Goal: Task Accomplishment & Management: Manage account settings

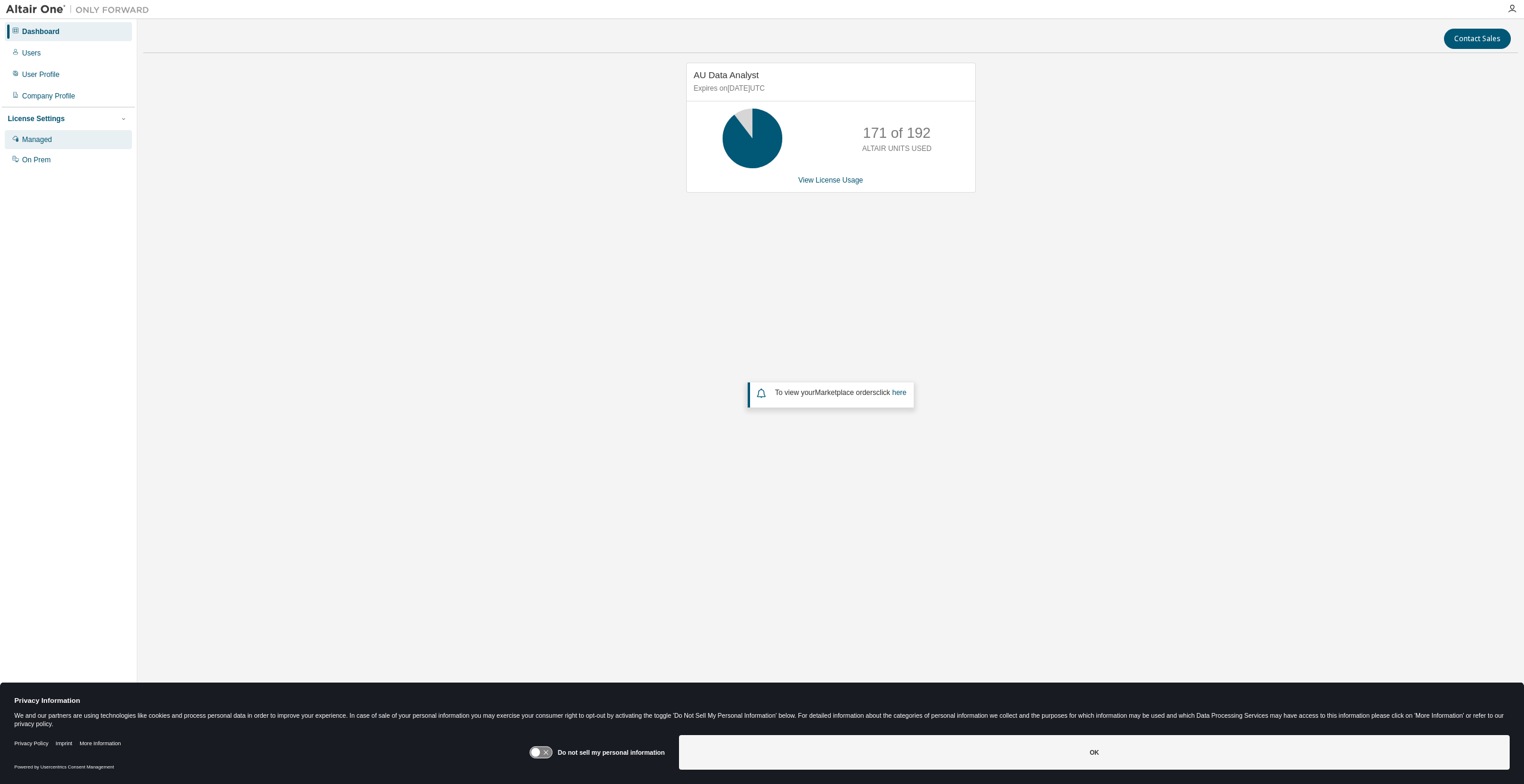
click at [38, 142] on div "Managed" at bounding box center [37, 139] width 30 height 10
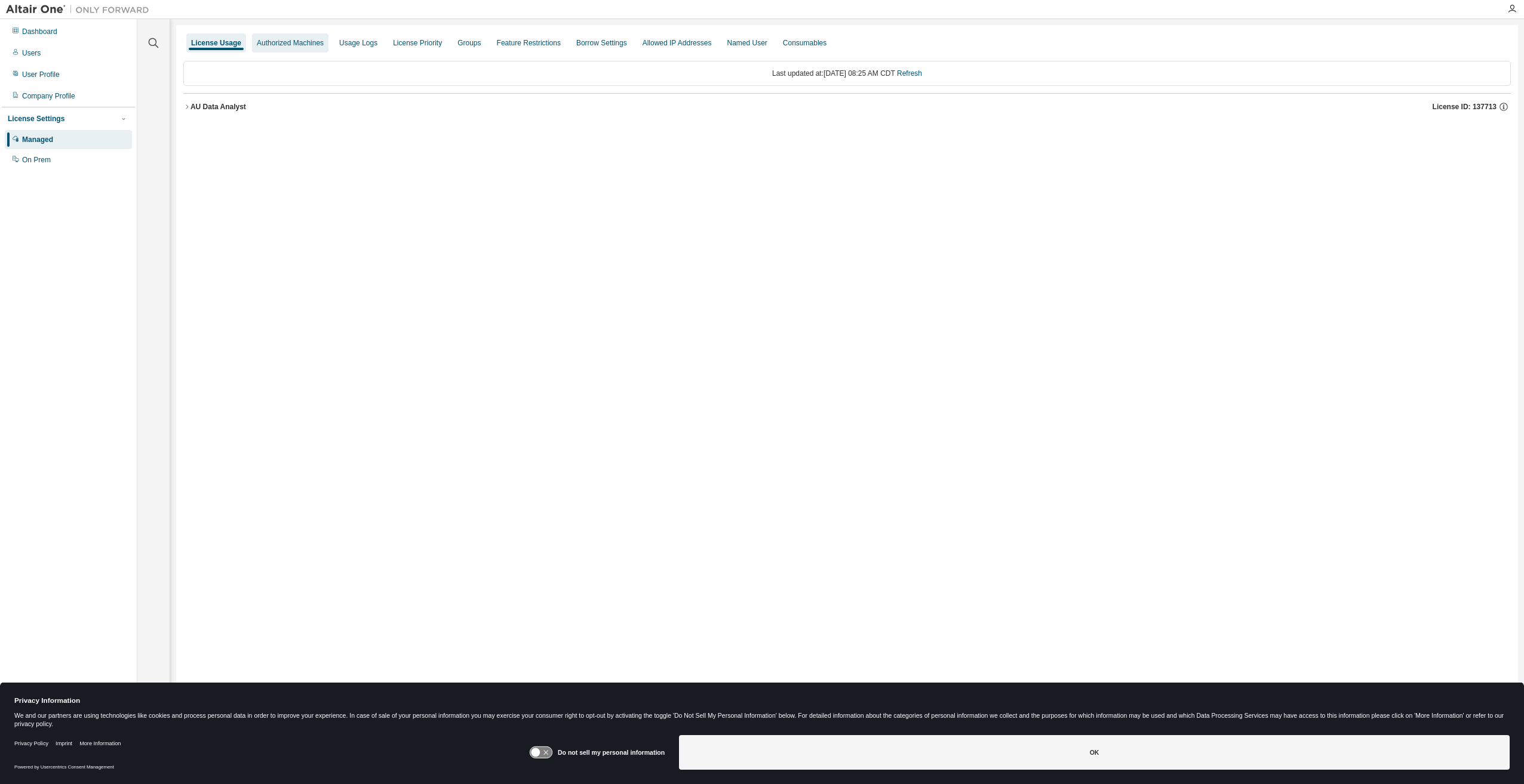
click at [303, 40] on div "Authorized Machines" at bounding box center [290, 43] width 67 height 10
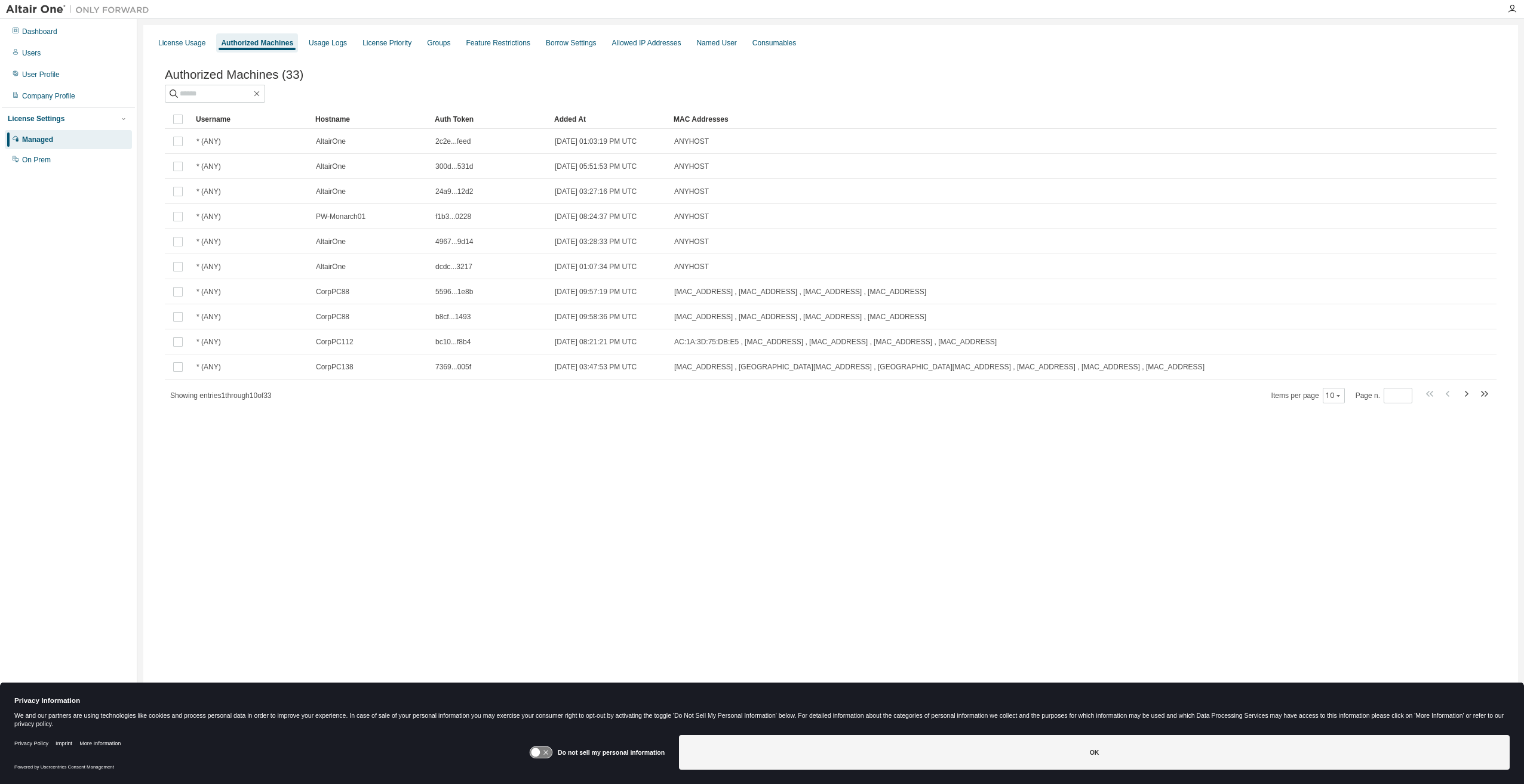
click at [573, 121] on div "Added At" at bounding box center [609, 118] width 110 height 19
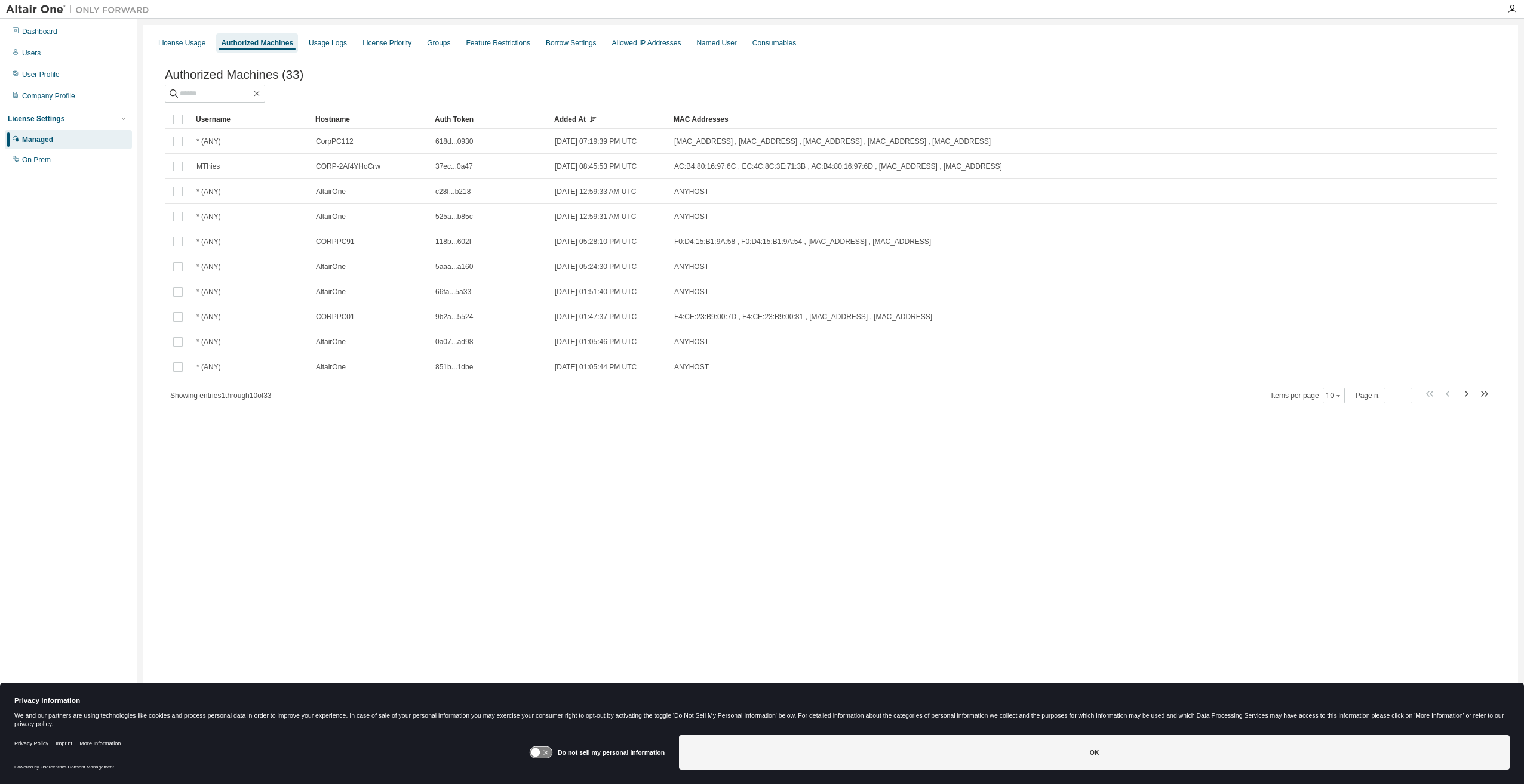
click at [573, 121] on div "Added At" at bounding box center [609, 118] width 110 height 19
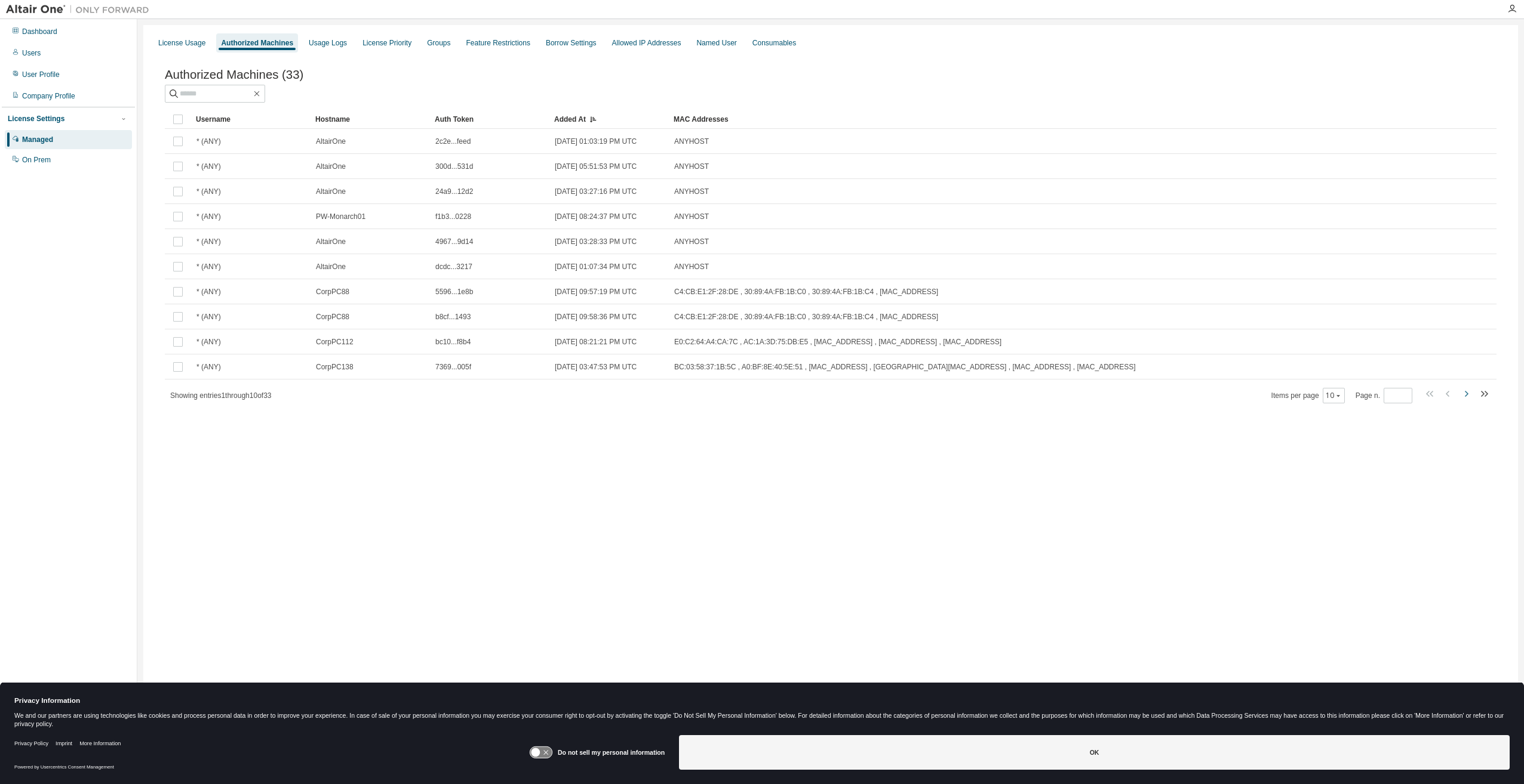
click at [1469, 398] on icon "button" at bounding box center [1466, 393] width 14 height 14
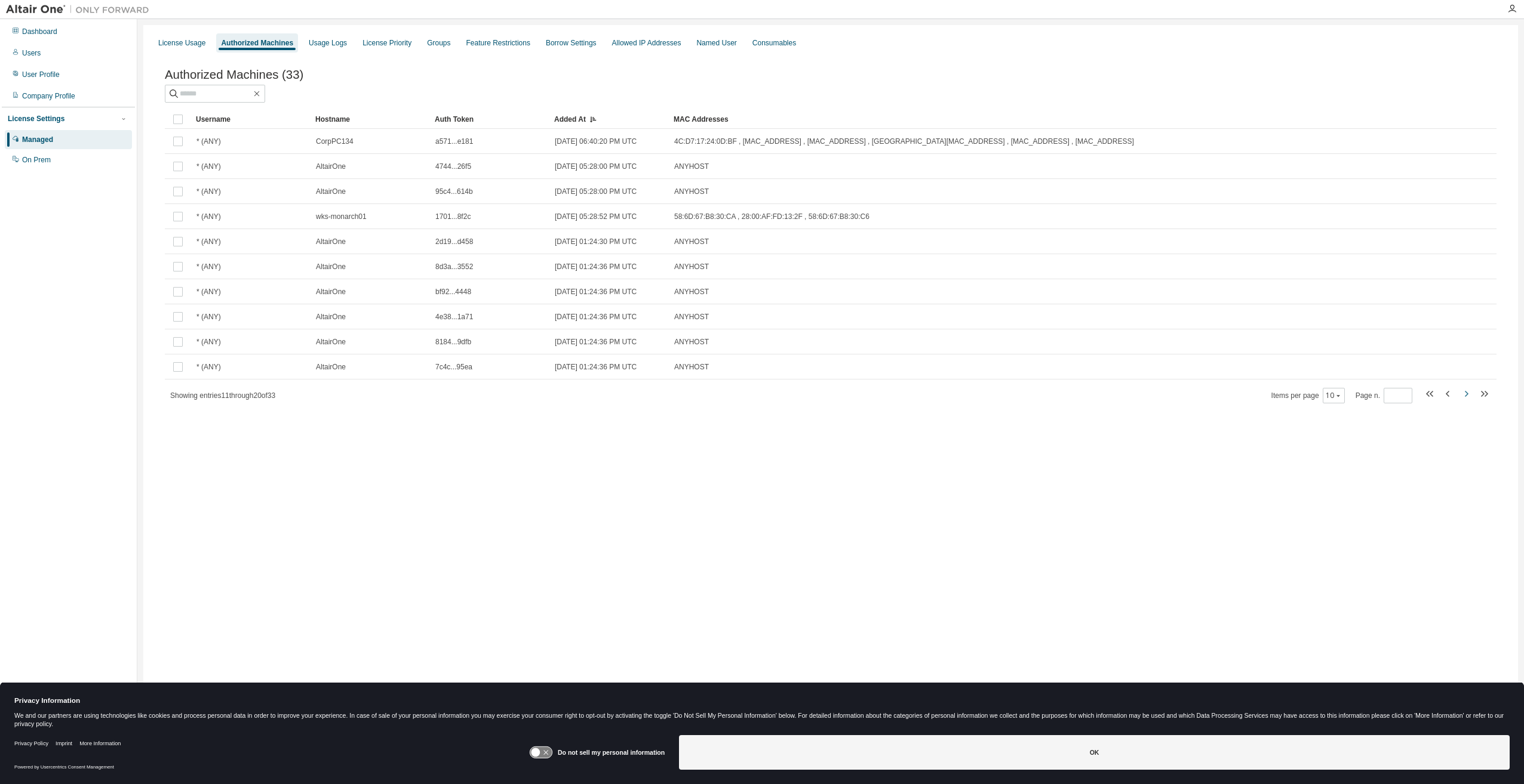
click at [1469, 397] on icon "button" at bounding box center [1466, 393] width 14 height 14
click at [1462, 398] on icon "button" at bounding box center [1466, 393] width 14 height 14
type input "*"
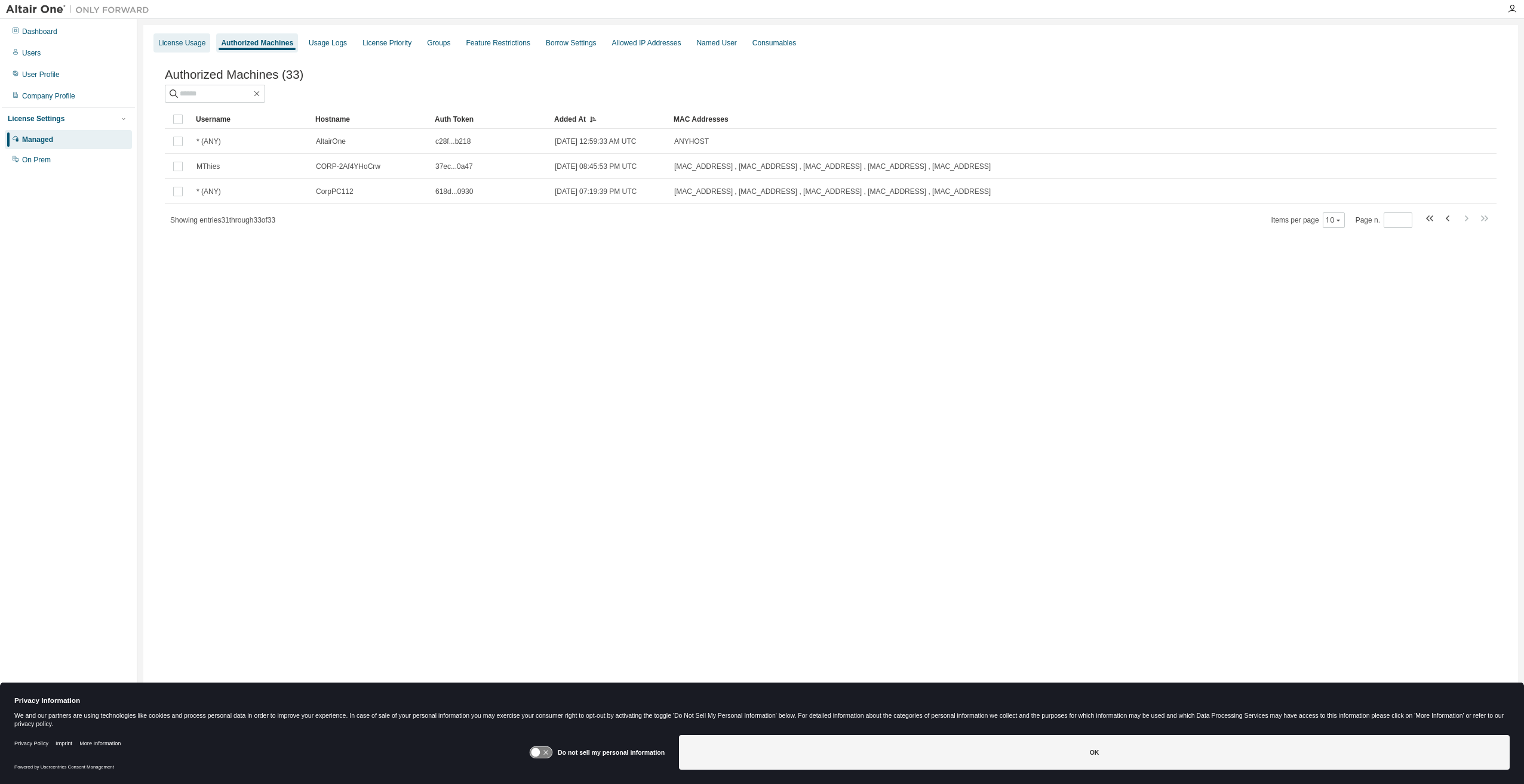
click at [190, 44] on div "License Usage" at bounding box center [182, 43] width 47 height 10
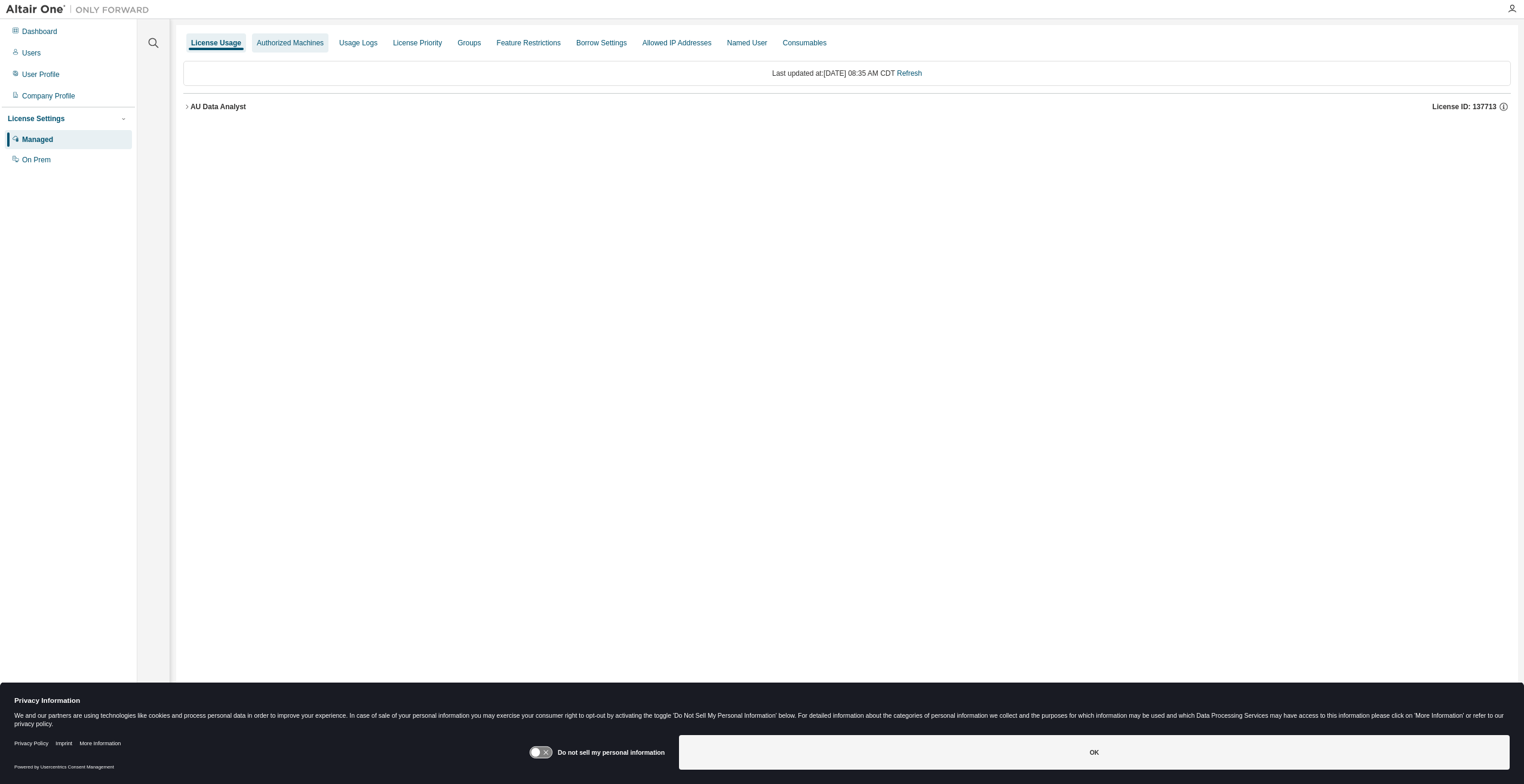
click at [265, 43] on div "Authorized Machines" at bounding box center [290, 43] width 67 height 10
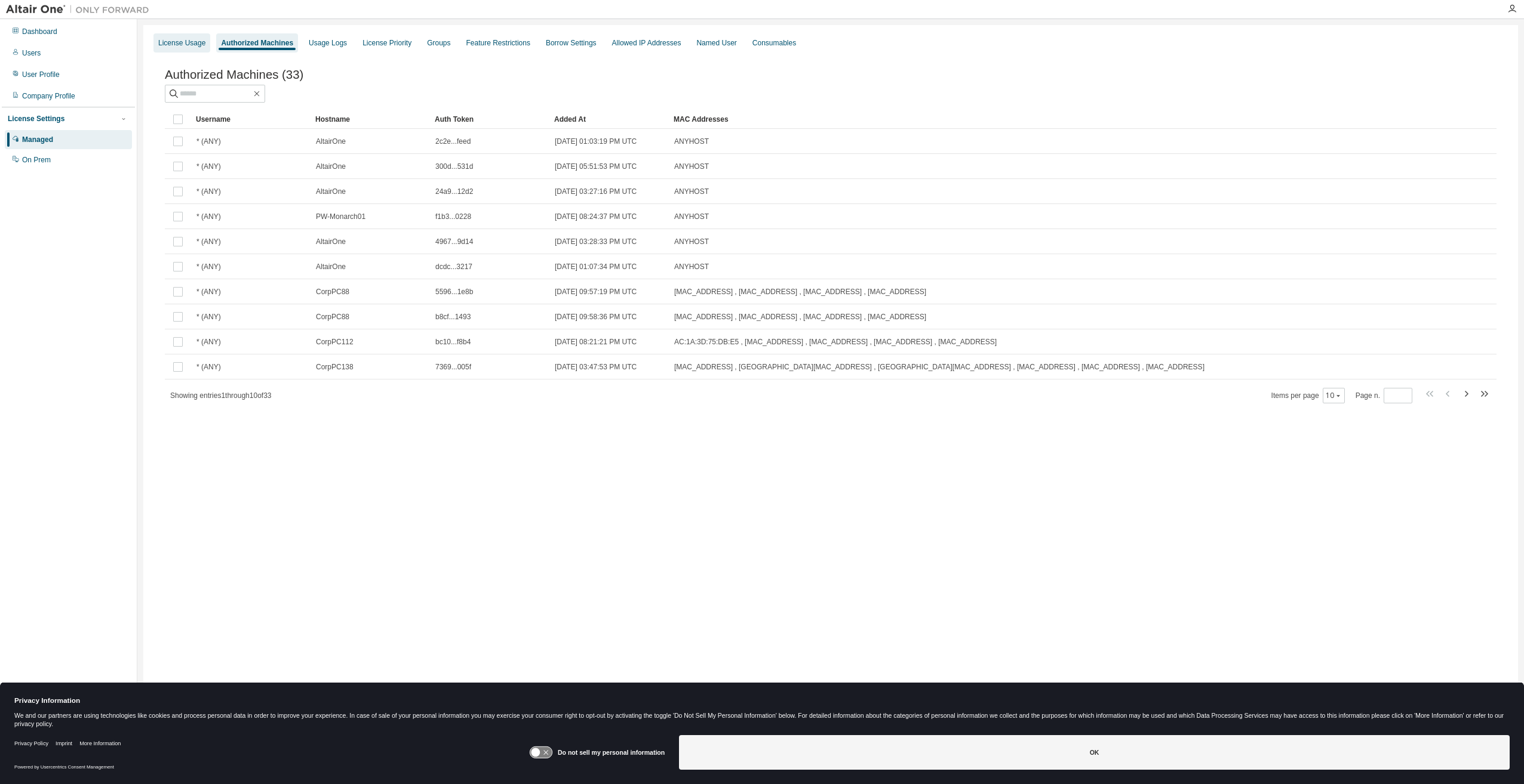
click at [174, 46] on div "License Usage" at bounding box center [182, 43] width 47 height 10
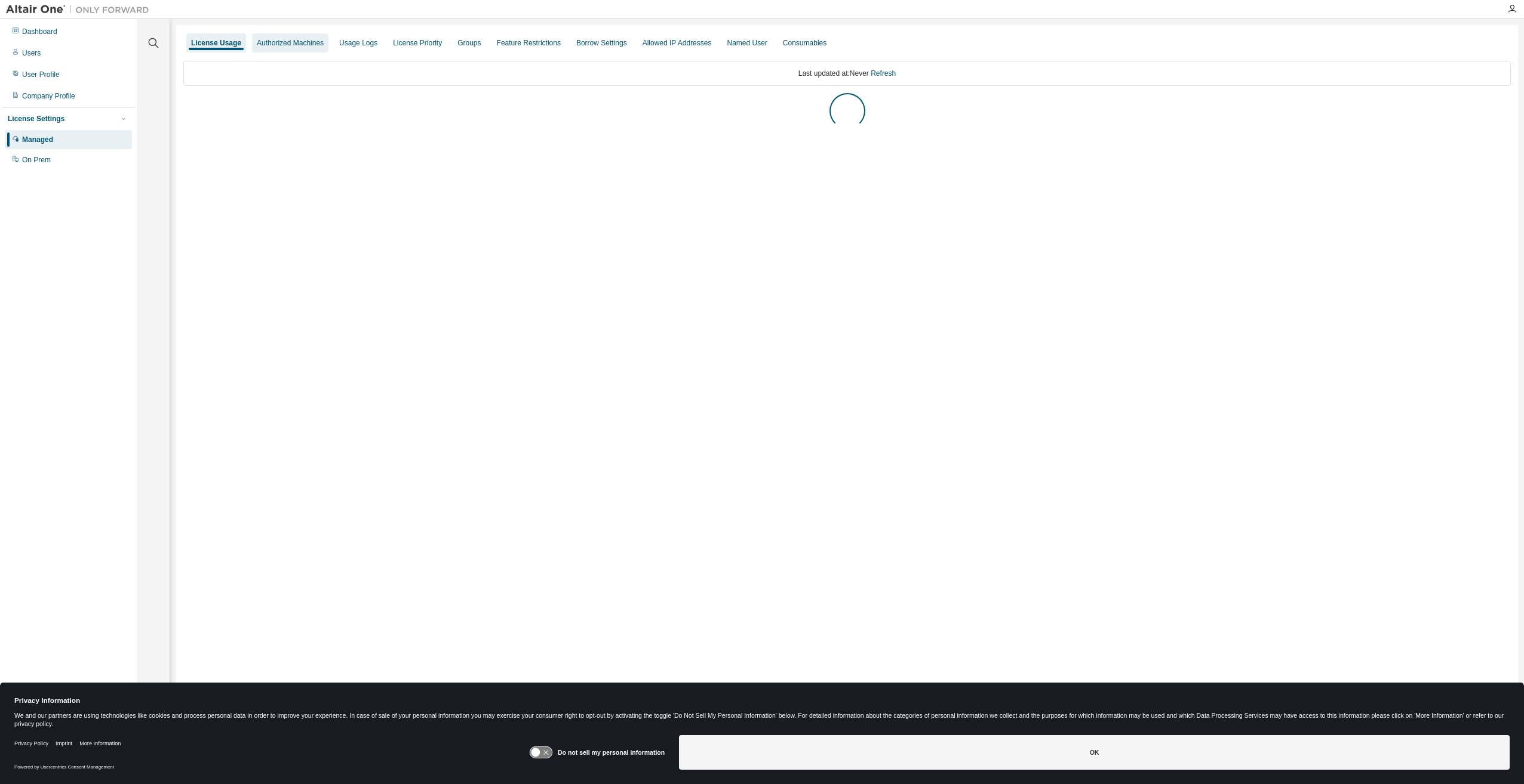
click at [252, 46] on div "Authorized Machines" at bounding box center [290, 43] width 76 height 19
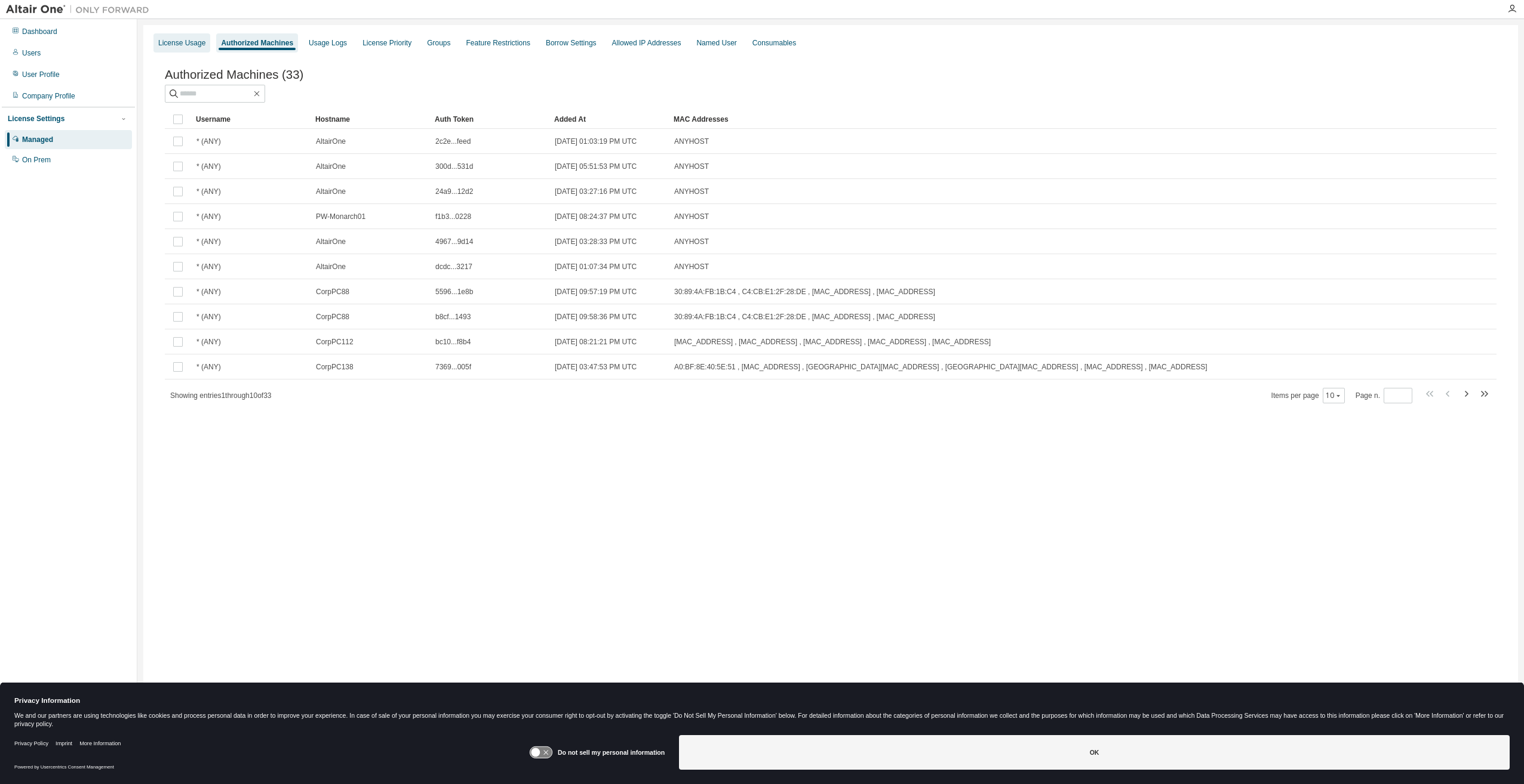
click at [189, 39] on div "License Usage" at bounding box center [182, 43] width 47 height 10
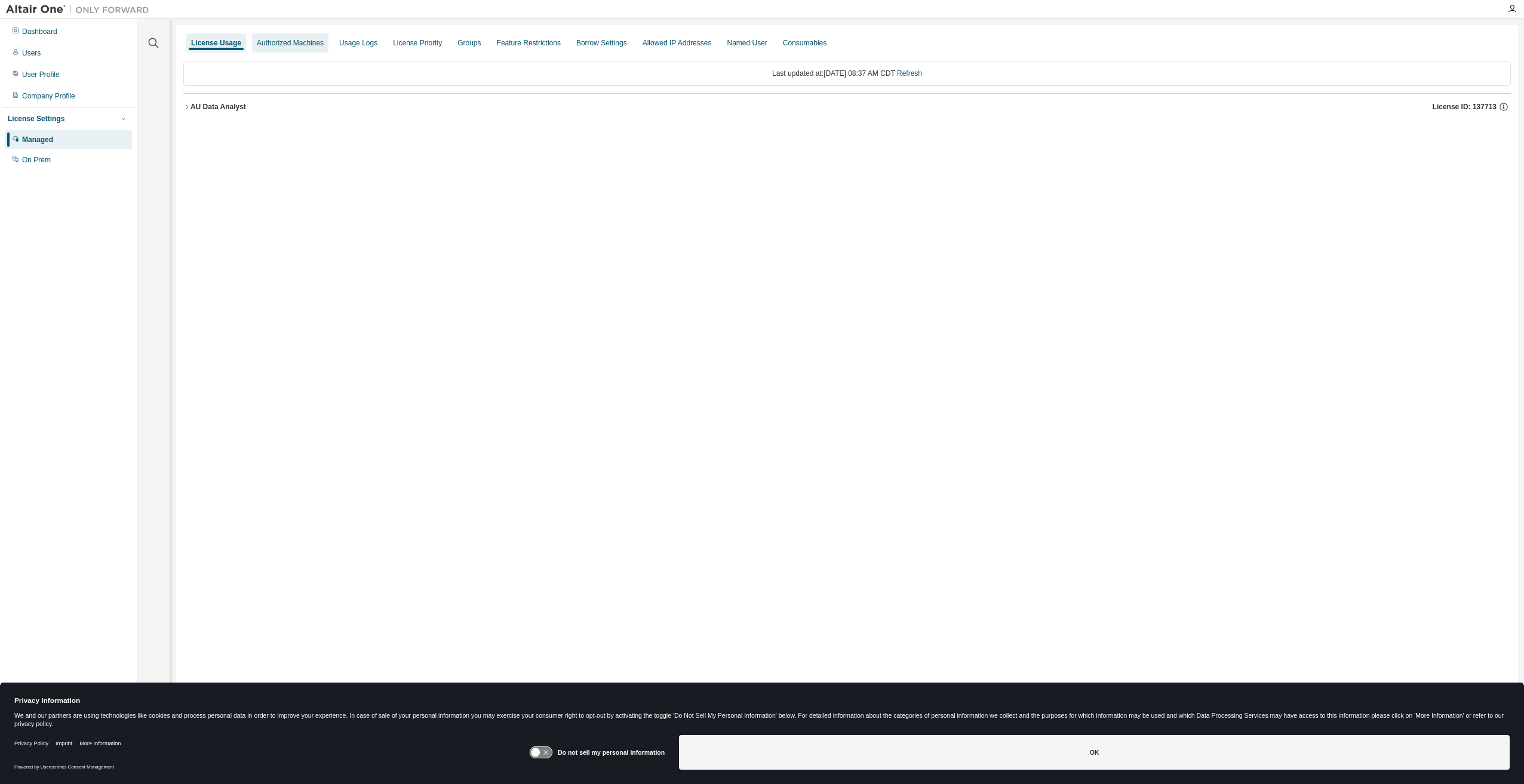
click at [284, 38] on div "Authorized Machines" at bounding box center [290, 43] width 67 height 10
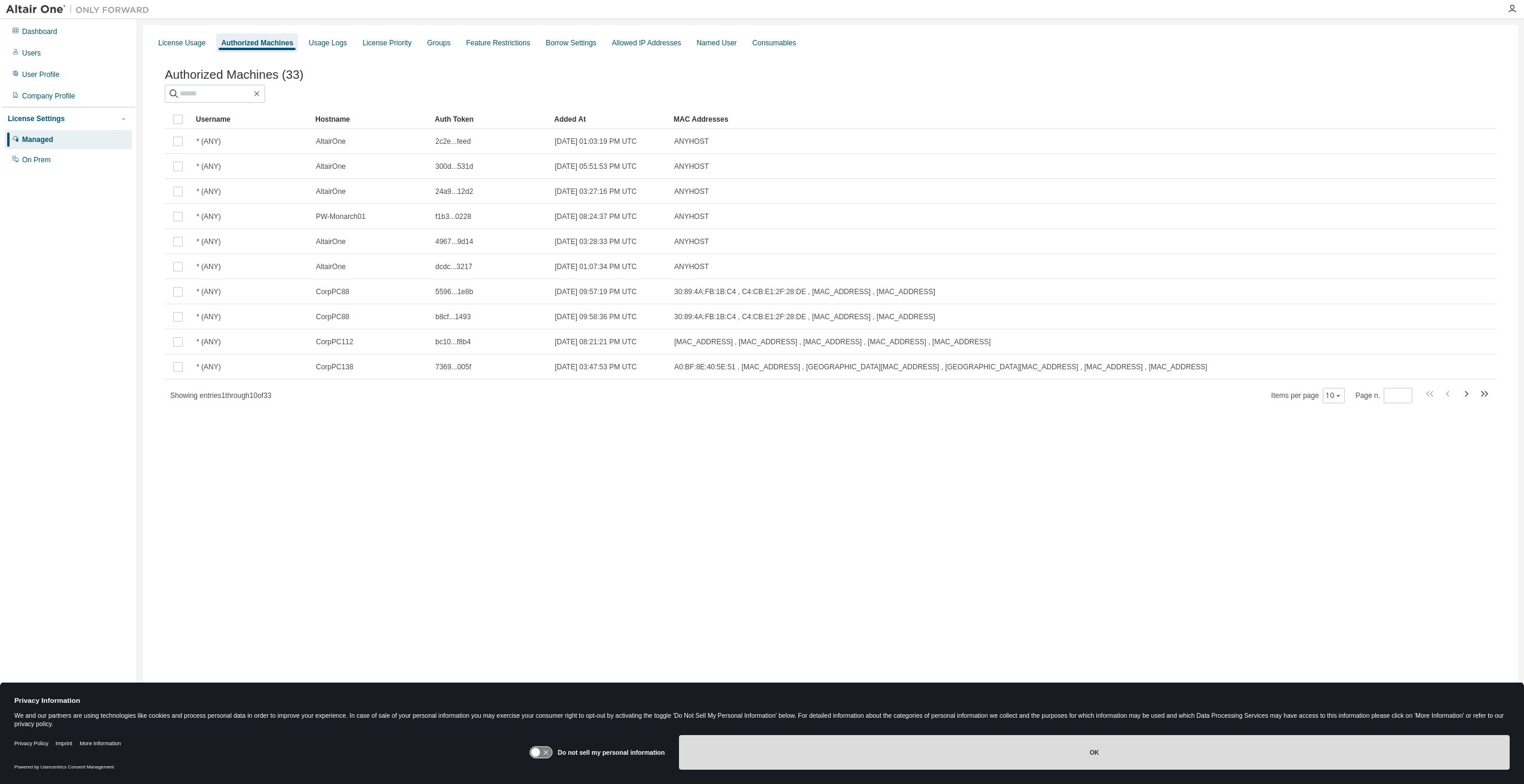
click at [1062, 753] on button "OK" at bounding box center [1094, 753] width 830 height 34
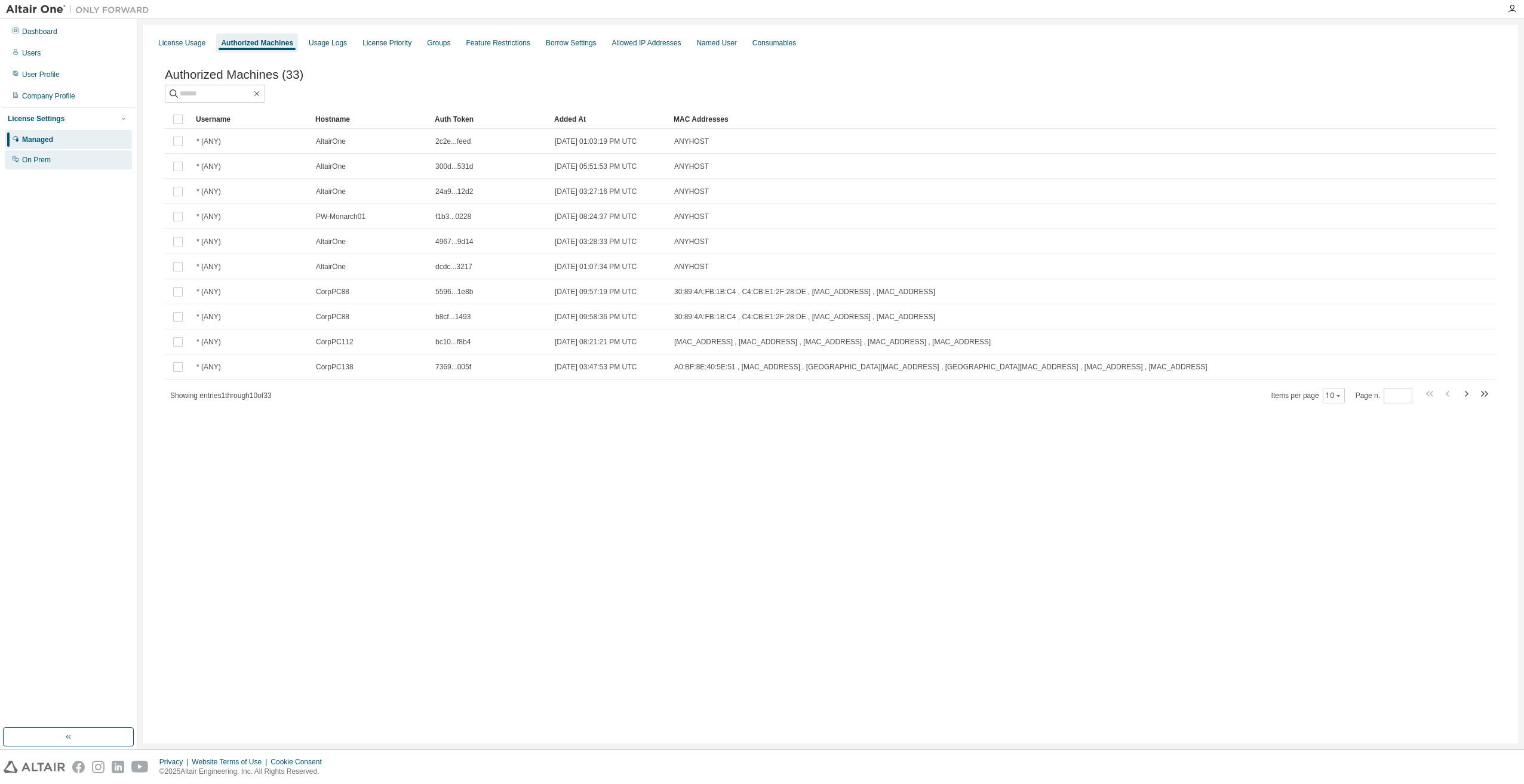
click at [69, 163] on div "On Prem" at bounding box center [68, 160] width 128 height 19
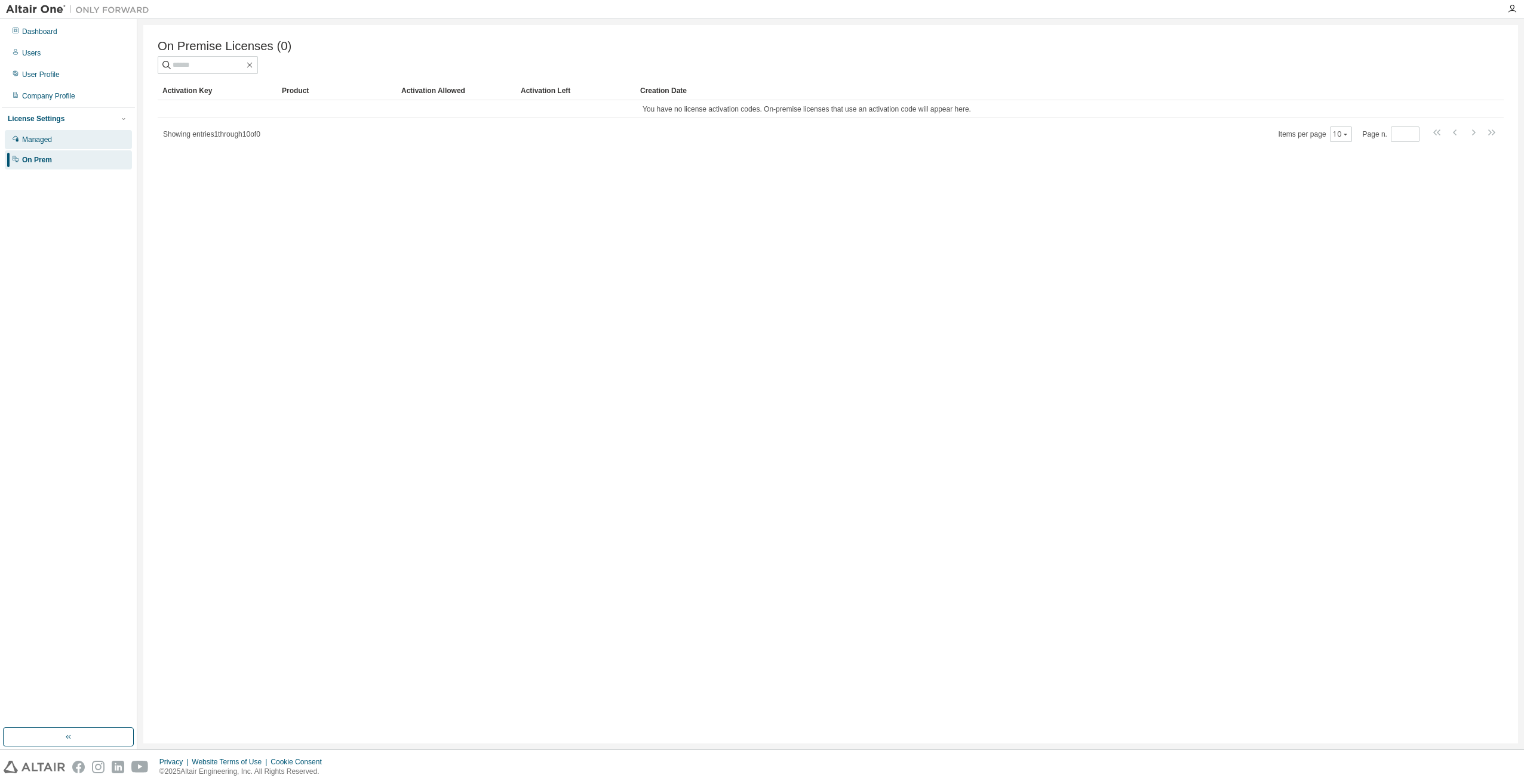
click at [54, 136] on div "Managed" at bounding box center [68, 139] width 128 height 19
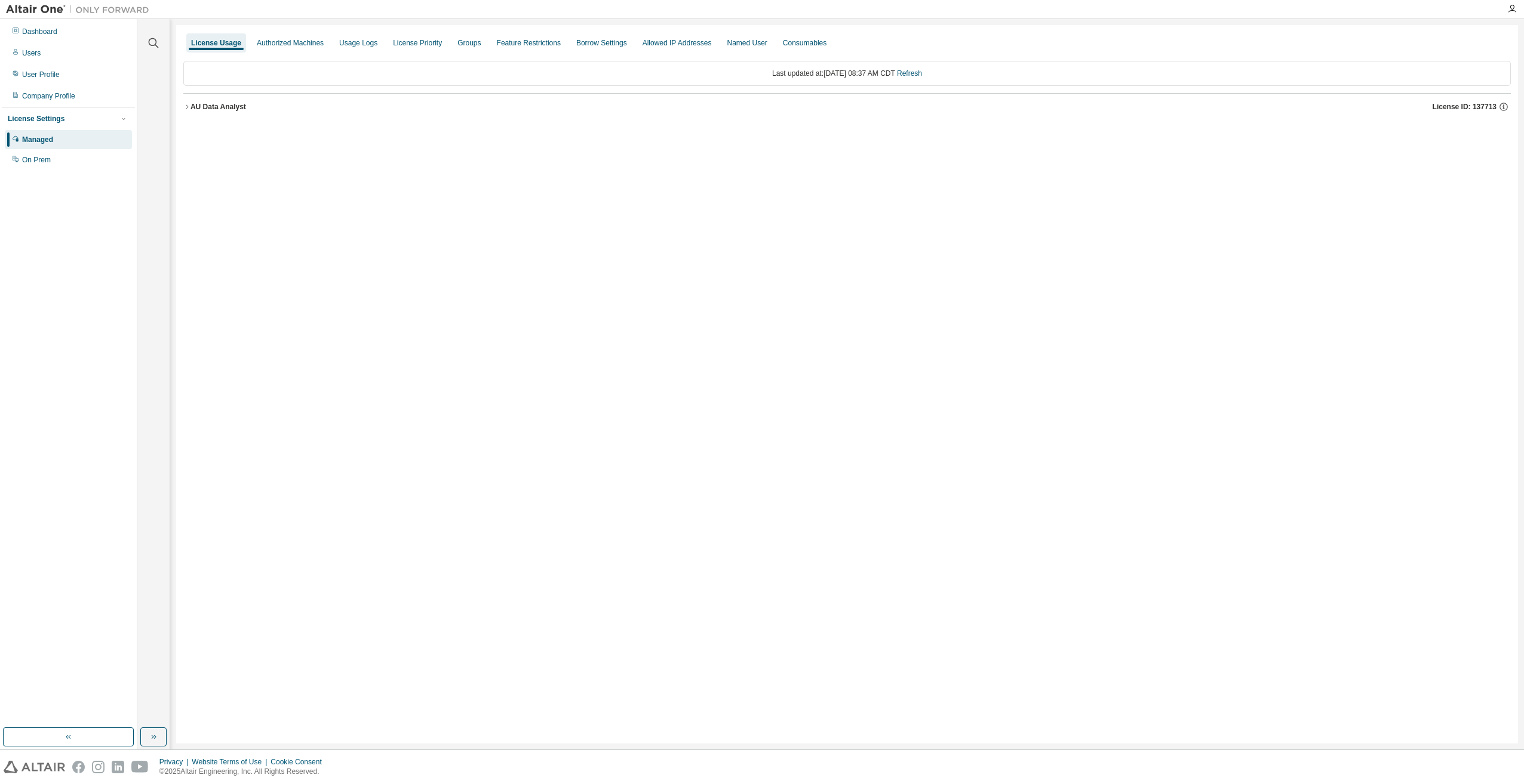
click at [186, 106] on icon "button" at bounding box center [187, 107] width 8 height 7
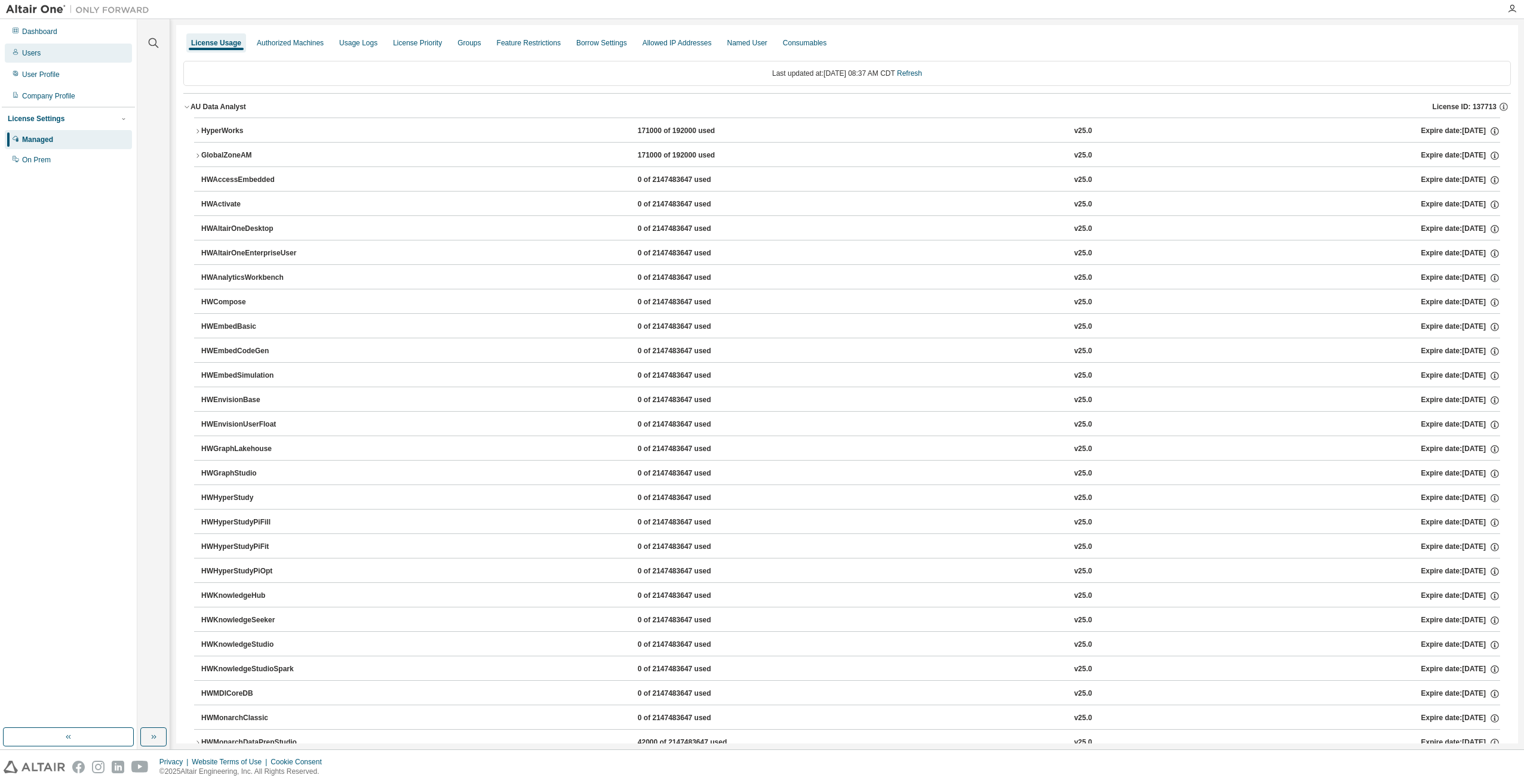
click at [43, 48] on div "Users" at bounding box center [68, 52] width 128 height 19
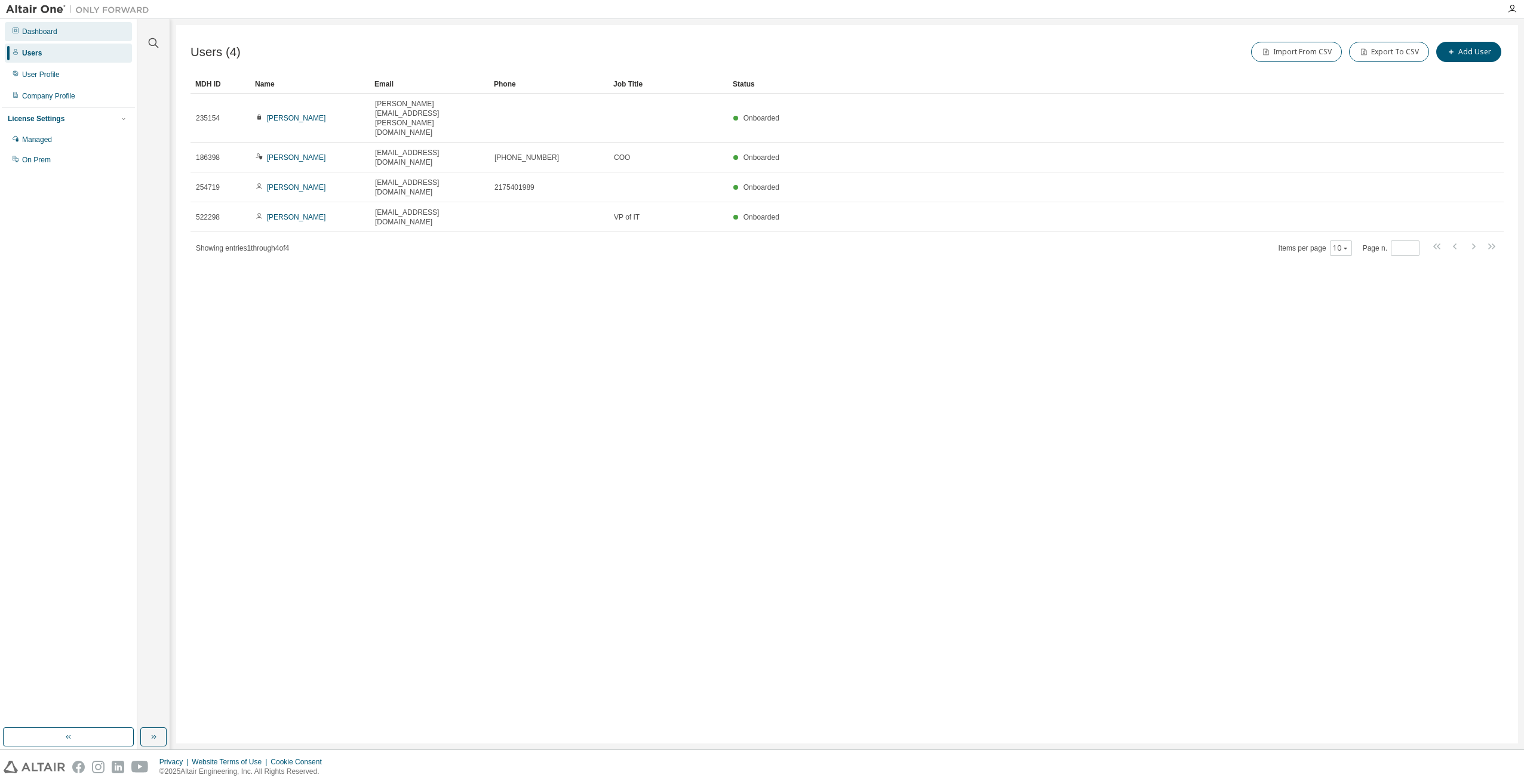
click at [51, 34] on div "Dashboard" at bounding box center [39, 31] width 35 height 10
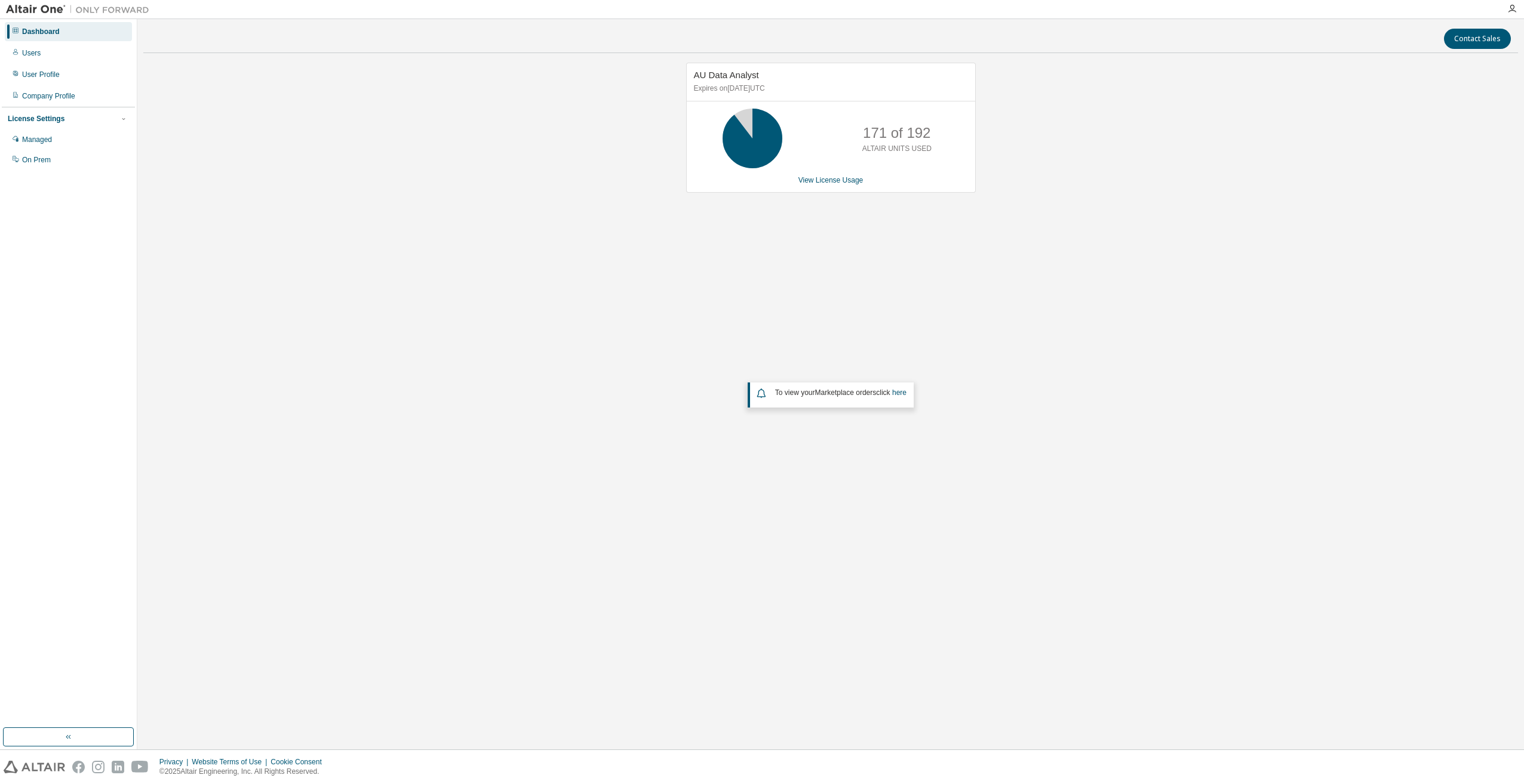
click at [826, 186] on div "AU Data Analyst Expires on [DATE] UTC 171 of 192 ALTAIR UNITS USED View License…" at bounding box center [831, 128] width 290 height 130
click at [826, 183] on link "View License Usage" at bounding box center [830, 180] width 65 height 8
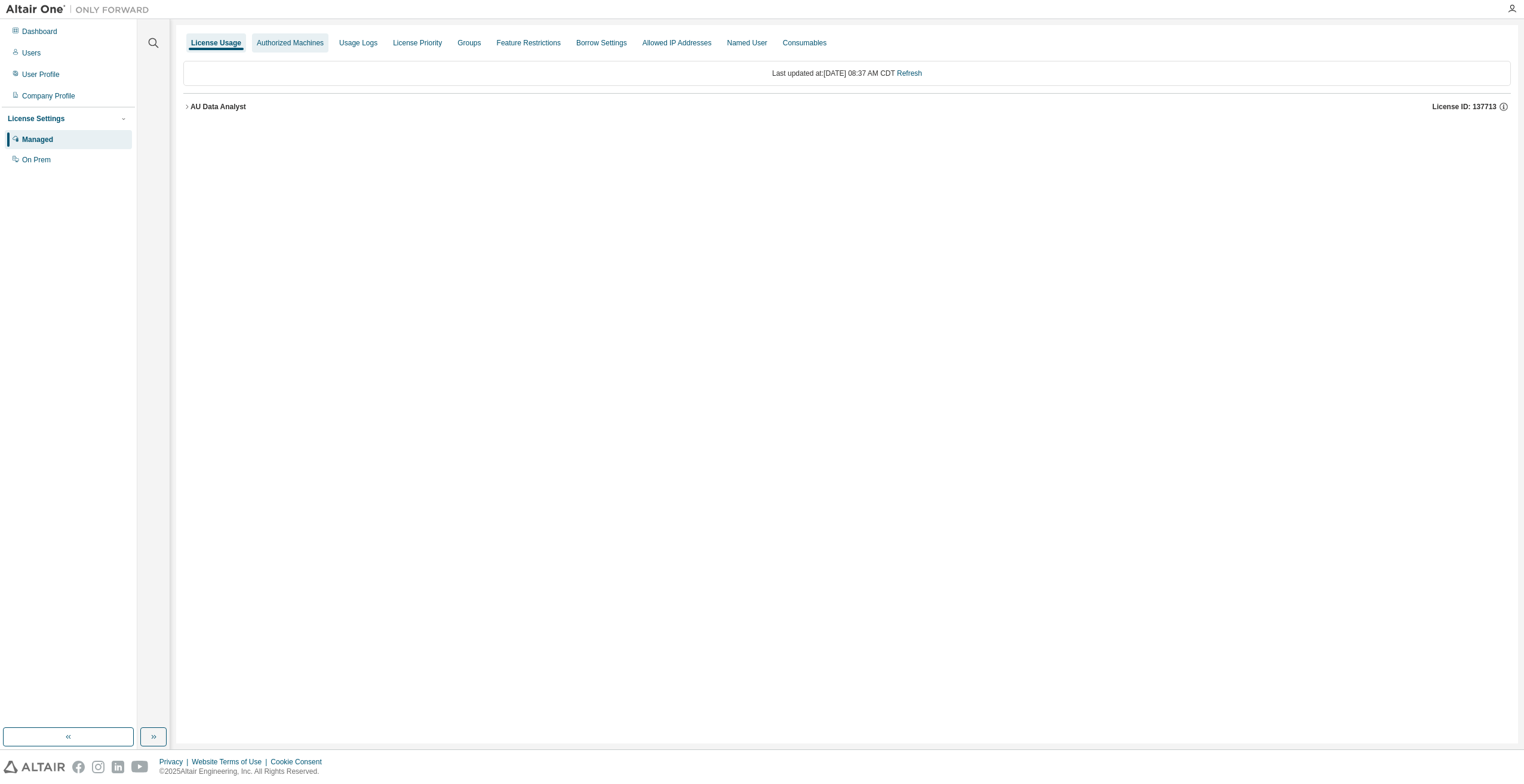
click at [272, 48] on div "Authorized Machines" at bounding box center [290, 43] width 76 height 19
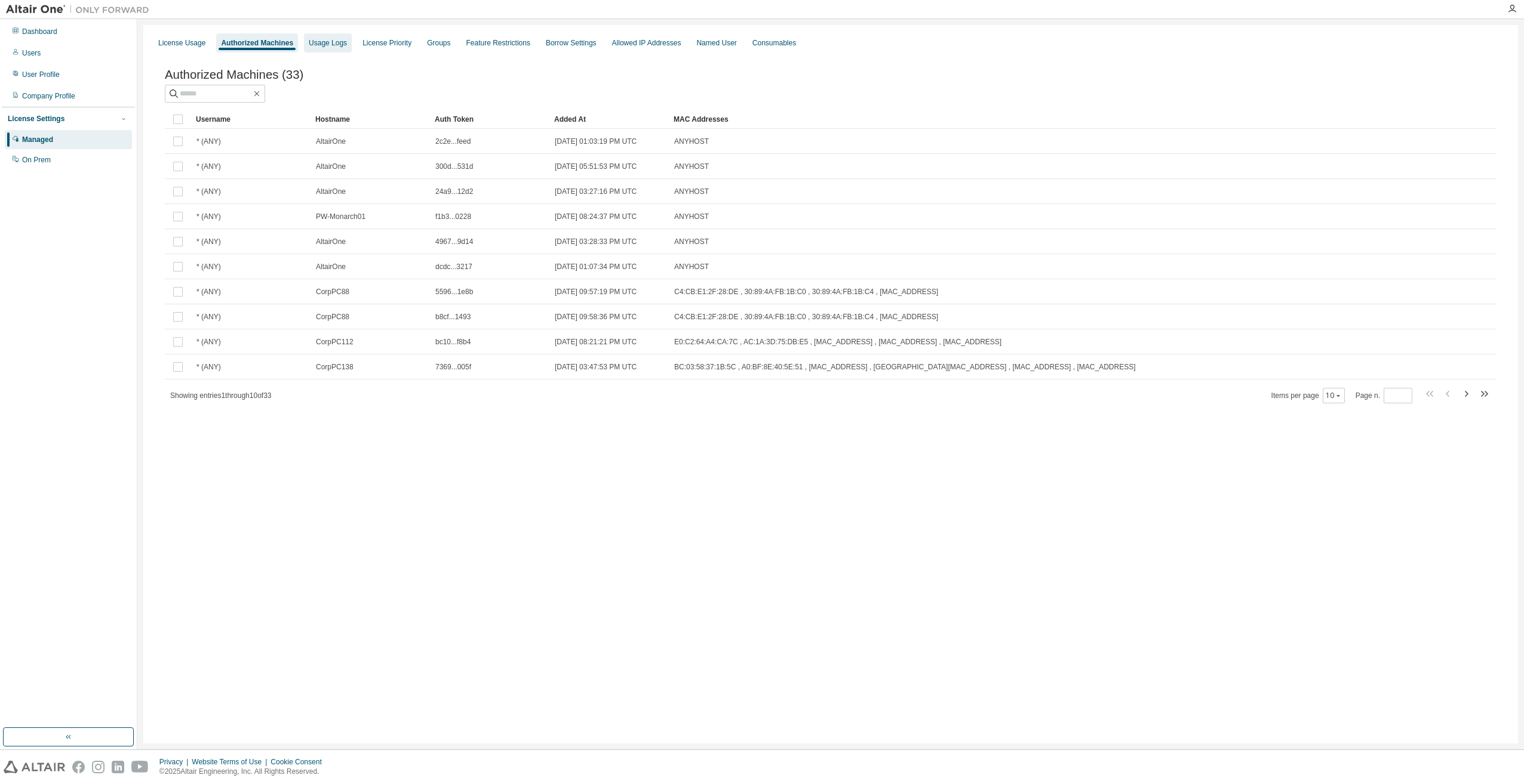
click at [334, 49] on div "Usage Logs" at bounding box center [328, 43] width 48 height 19
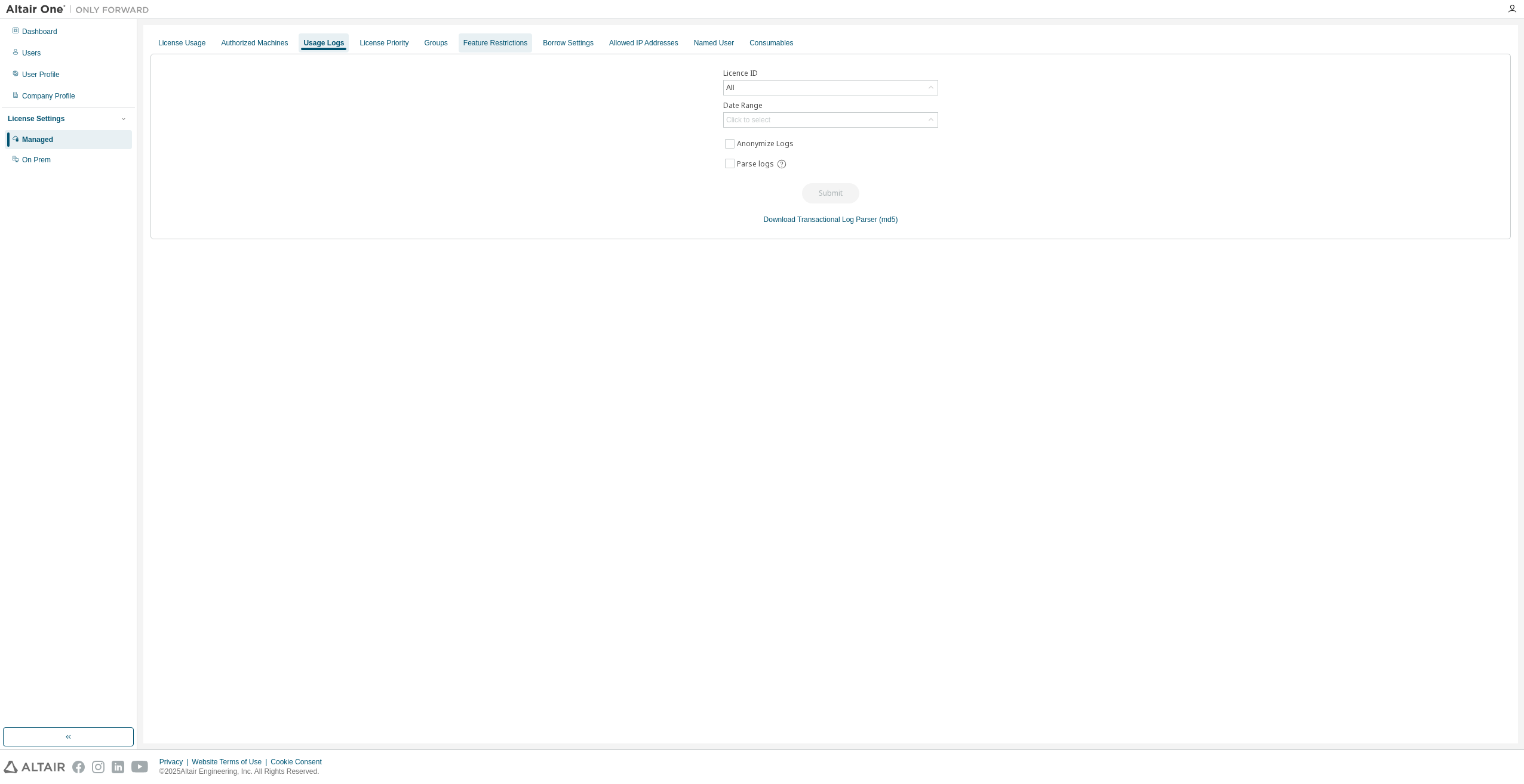
click at [470, 37] on div "Feature Restrictions" at bounding box center [495, 43] width 74 height 19
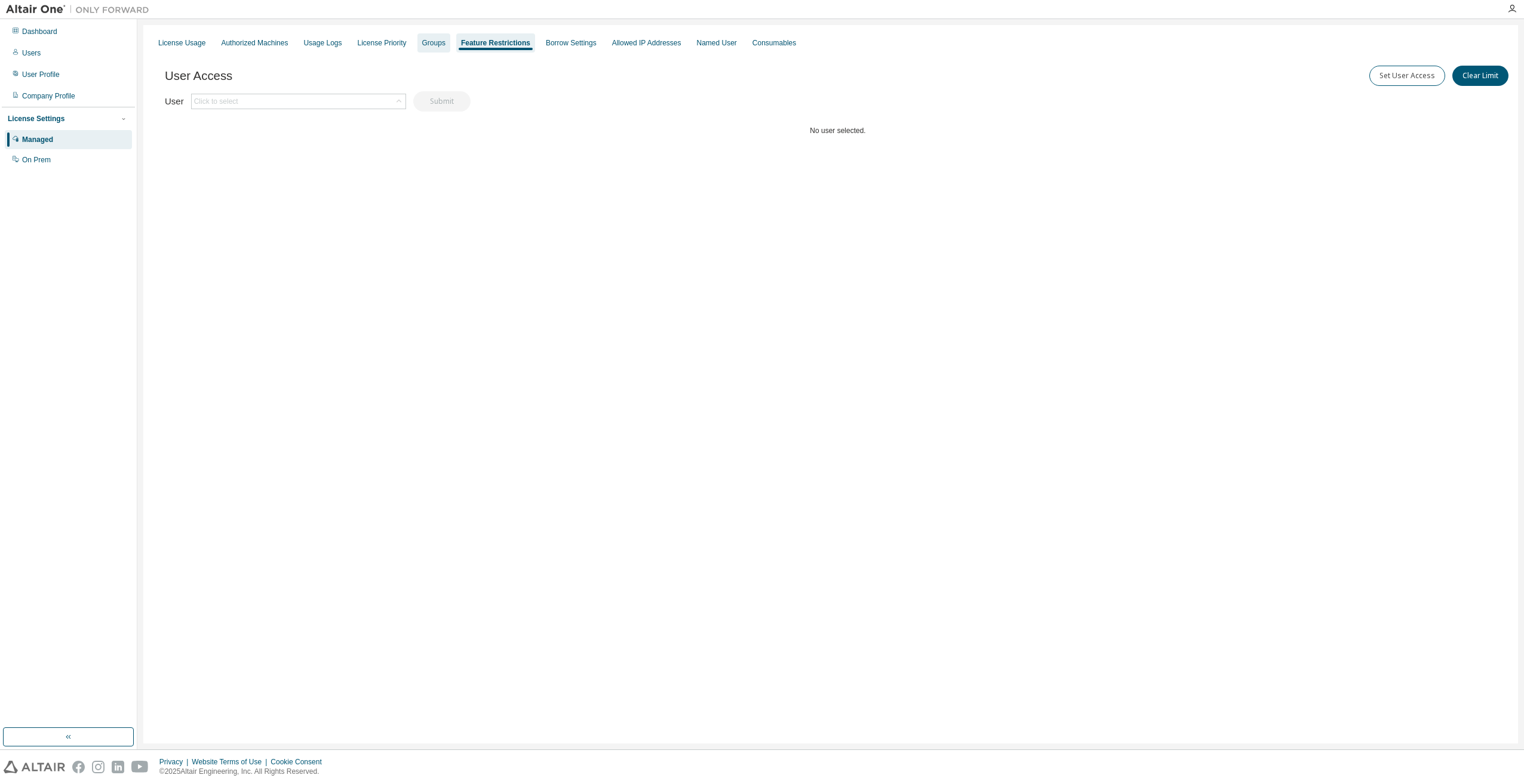
click at [429, 42] on div "Groups" at bounding box center [434, 43] width 23 height 10
click at [375, 43] on div "License Priority" at bounding box center [382, 43] width 49 height 10
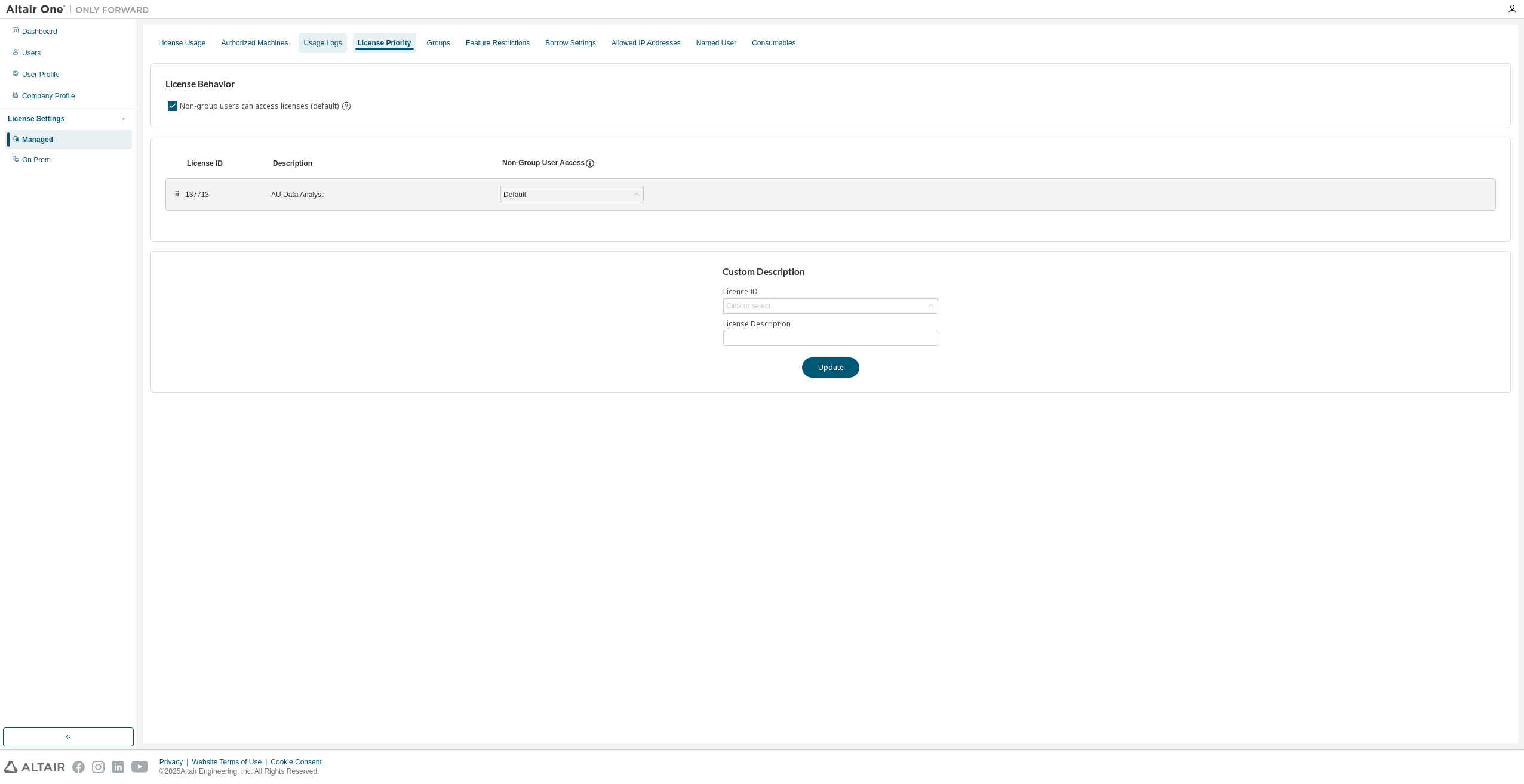
click at [316, 43] on div "Usage Logs" at bounding box center [322, 43] width 38 height 10
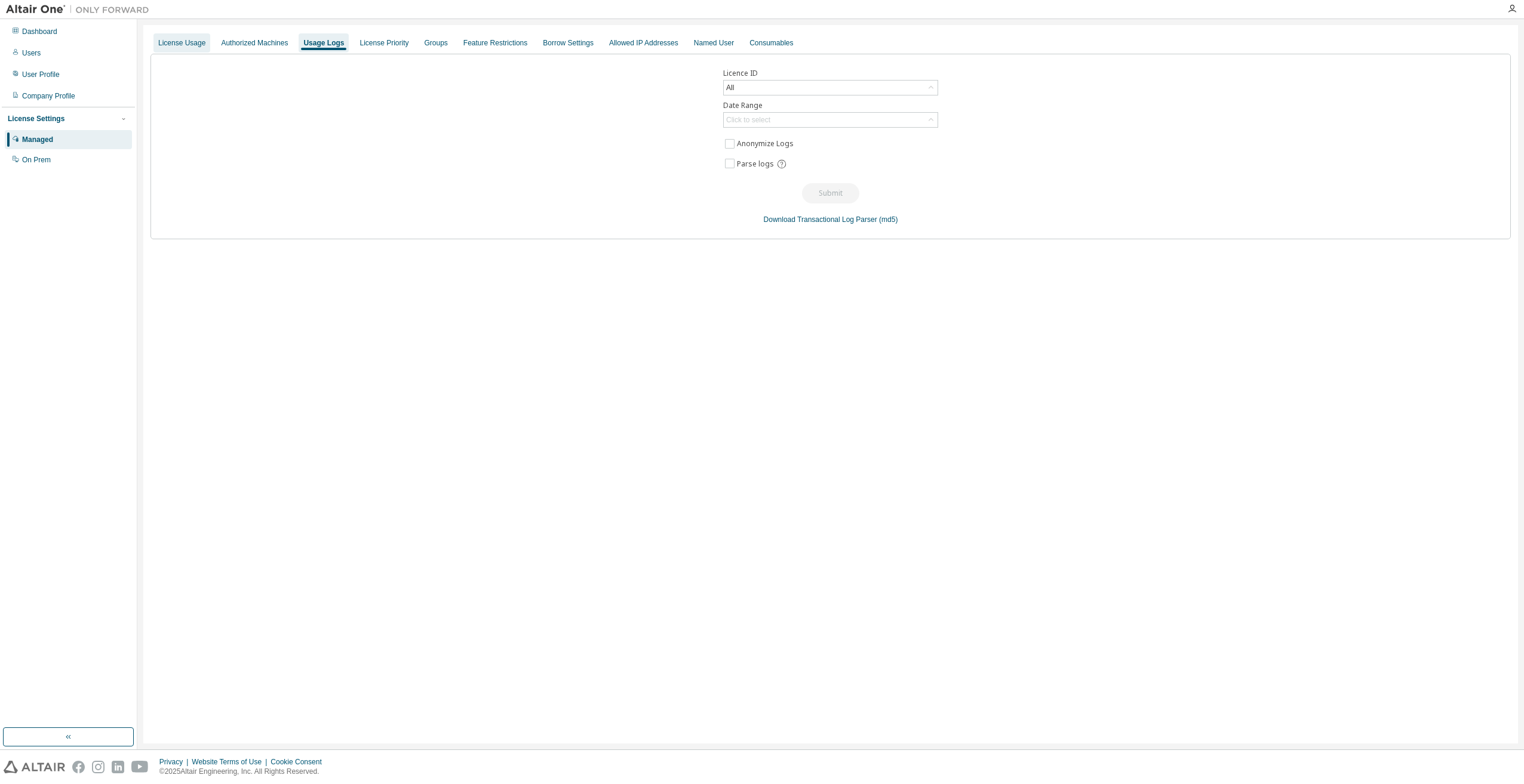
click at [179, 45] on div "License Usage" at bounding box center [182, 43] width 47 height 10
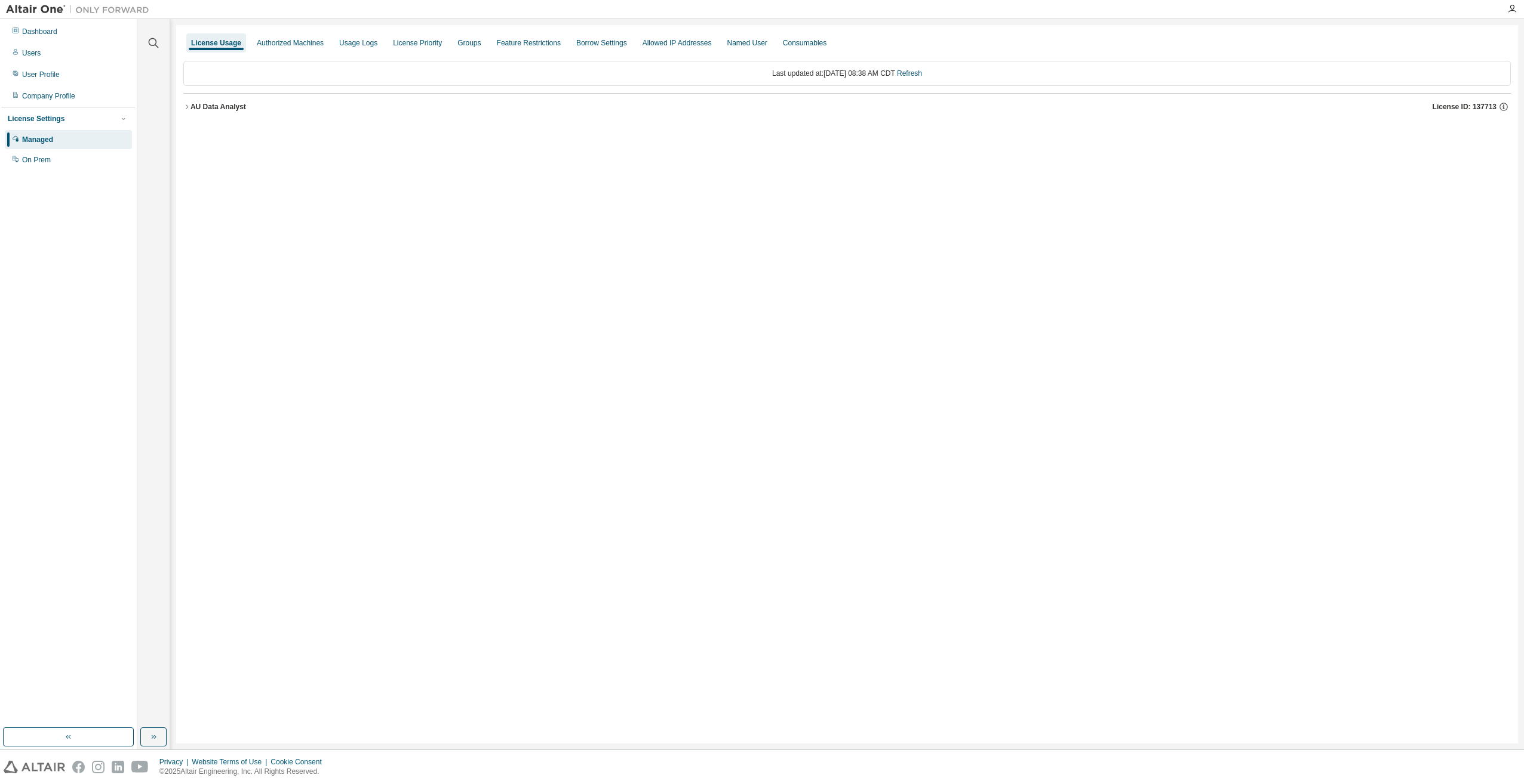
click at [188, 106] on icon "button" at bounding box center [187, 107] width 8 height 7
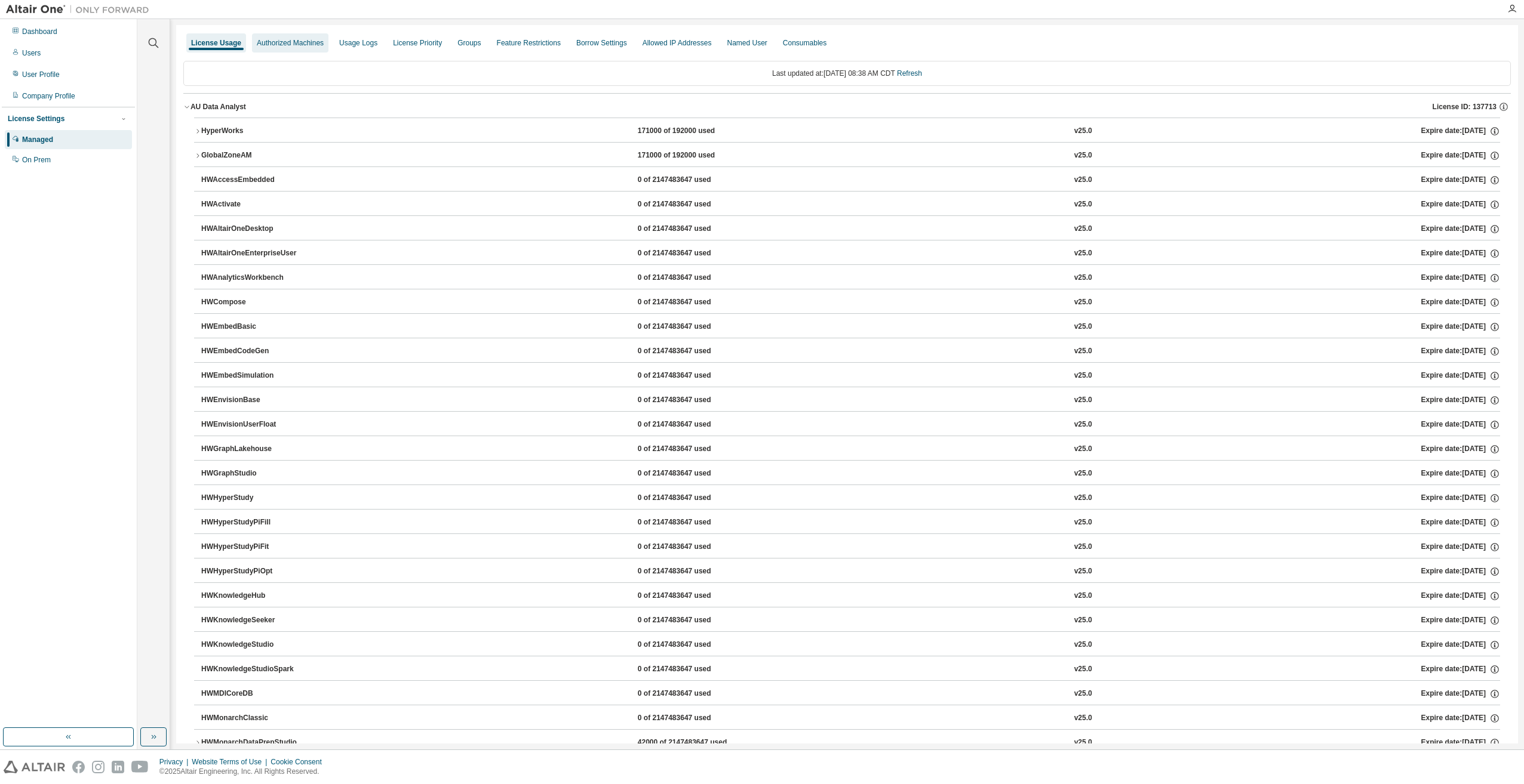
click at [296, 46] on div "Authorized Machines" at bounding box center [290, 43] width 67 height 10
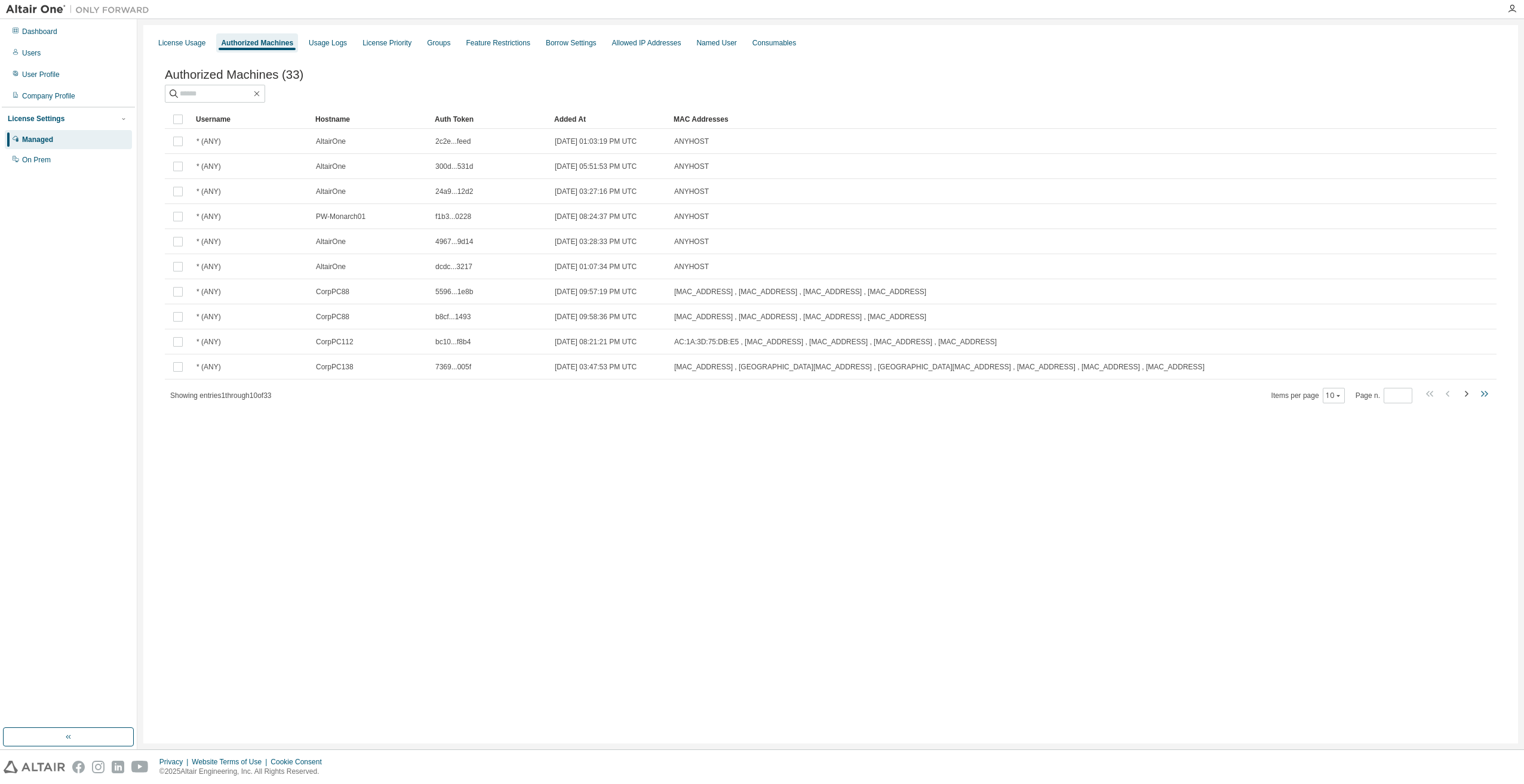
click at [1484, 396] on icon "button" at bounding box center [1482, 393] width 4 height 6
type input "*"
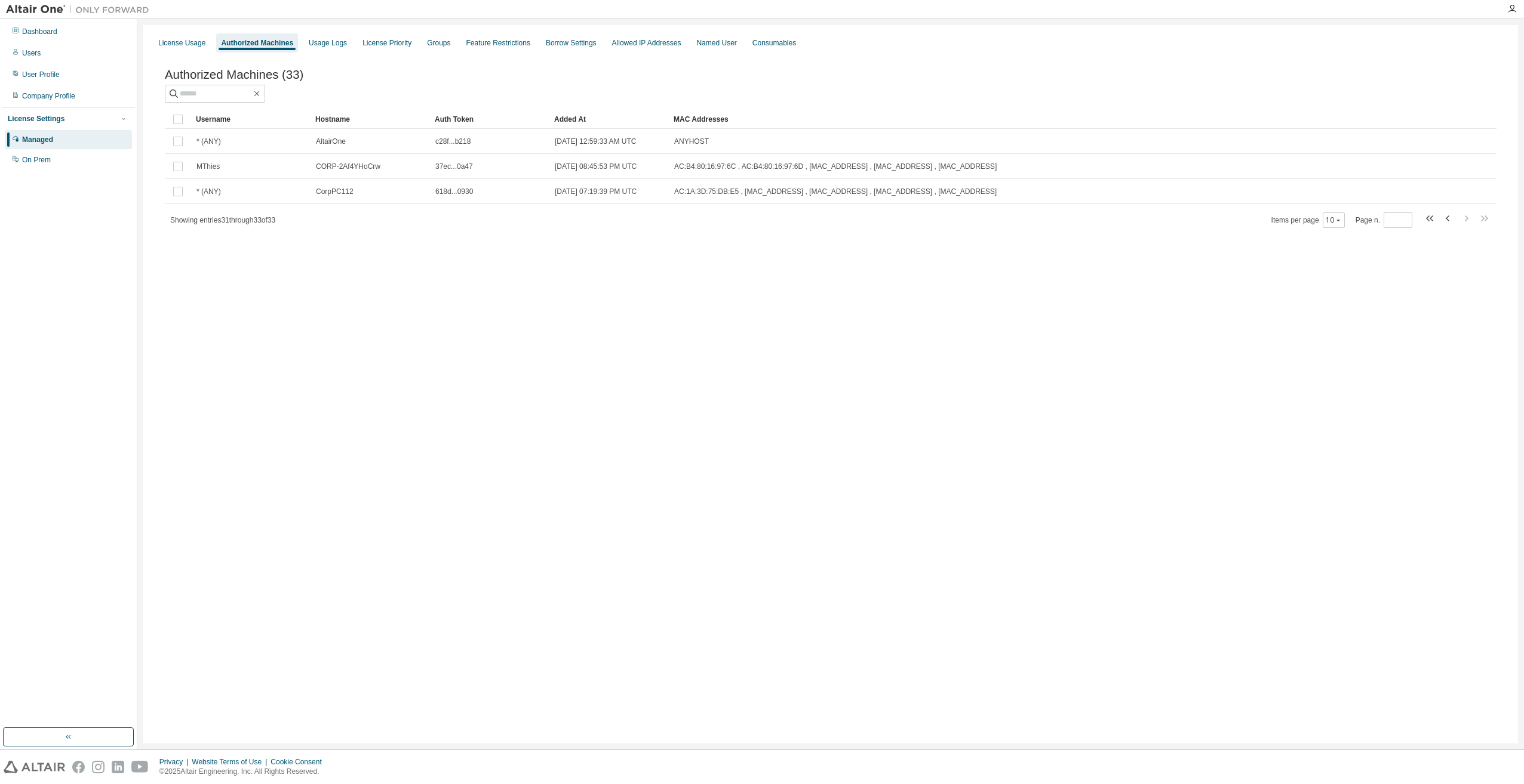
click at [183, 47] on div "License Usage" at bounding box center [182, 43] width 57 height 19
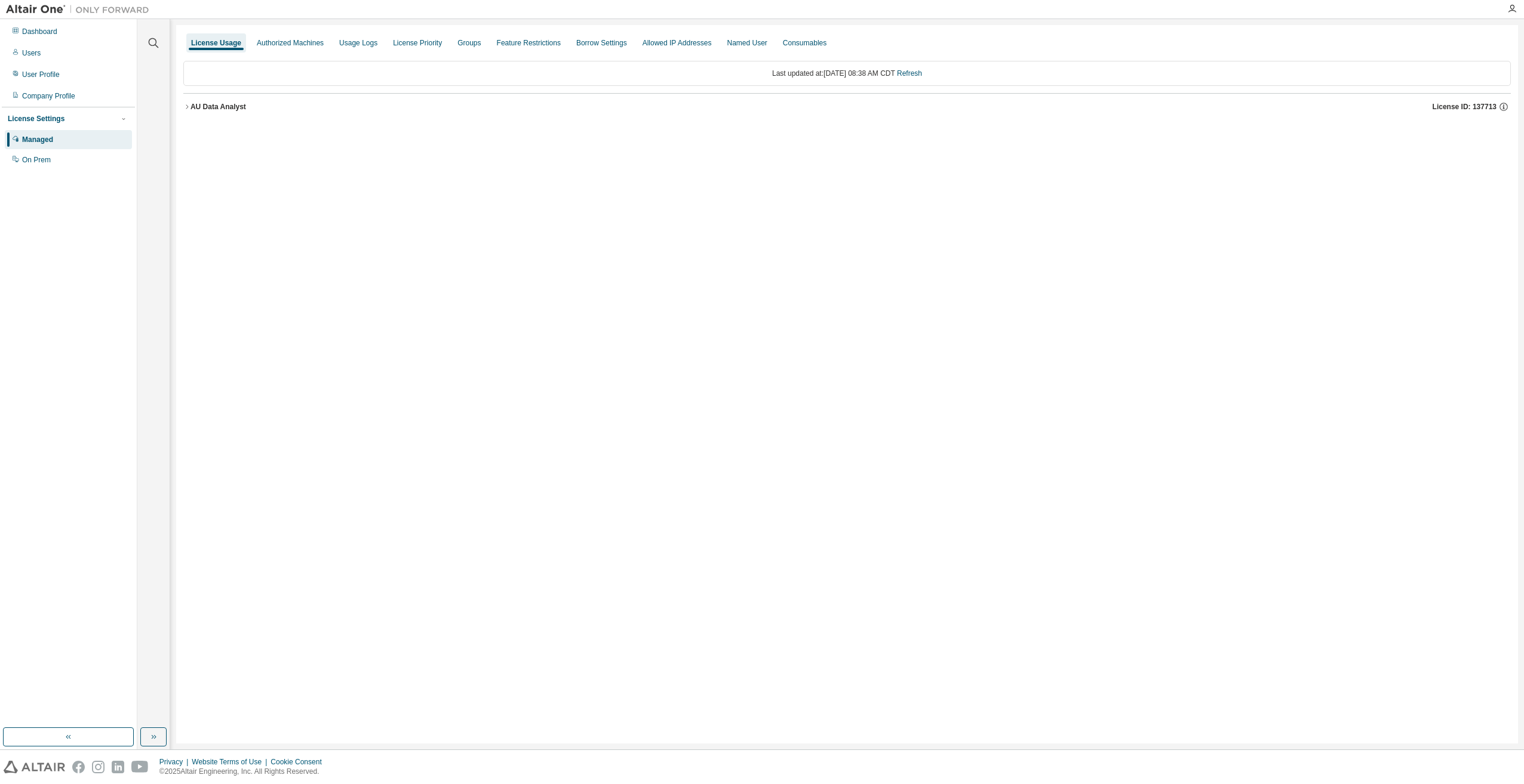
click at [188, 106] on icon "button" at bounding box center [187, 107] width 8 height 7
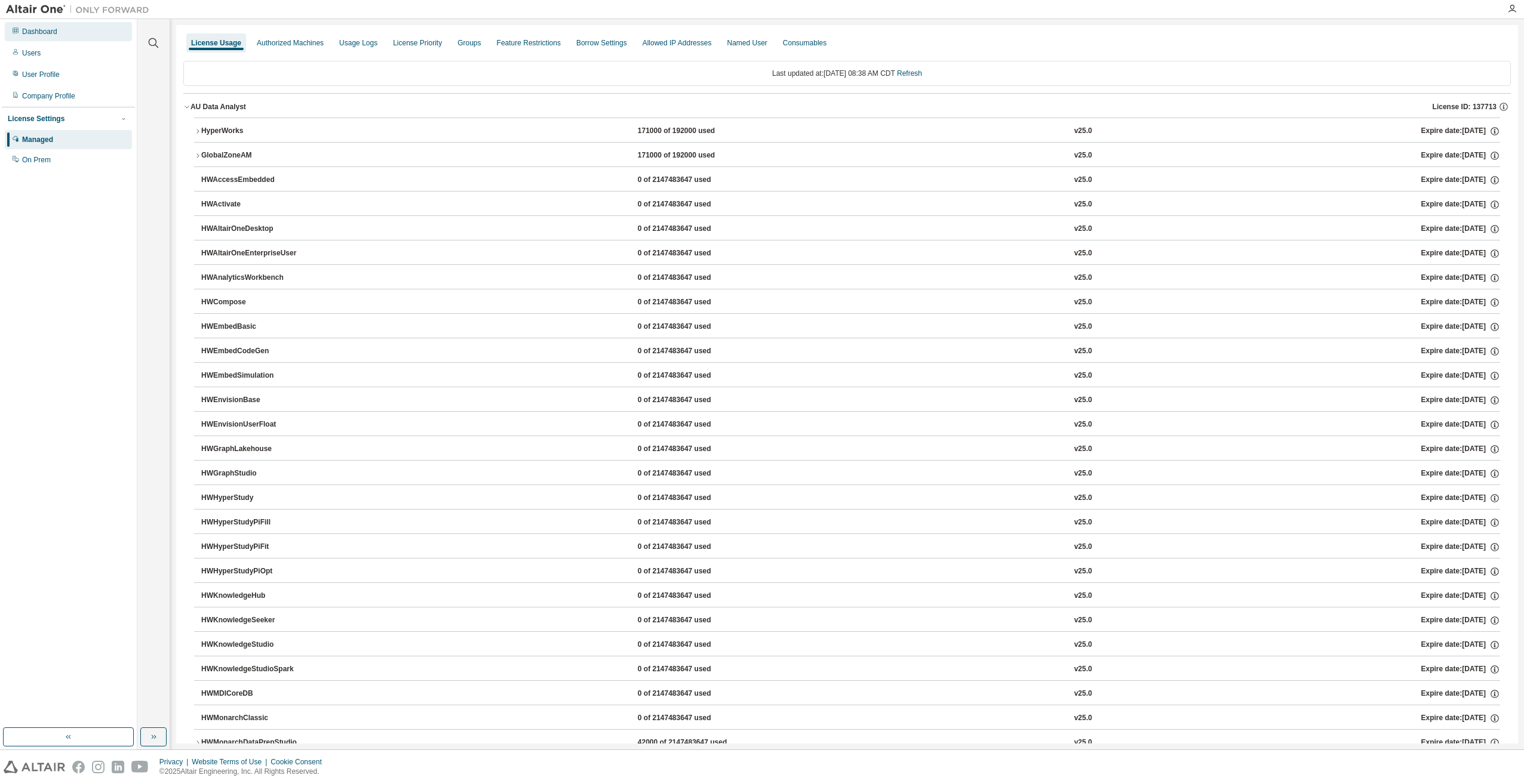
click at [53, 34] on div "Dashboard" at bounding box center [39, 31] width 35 height 10
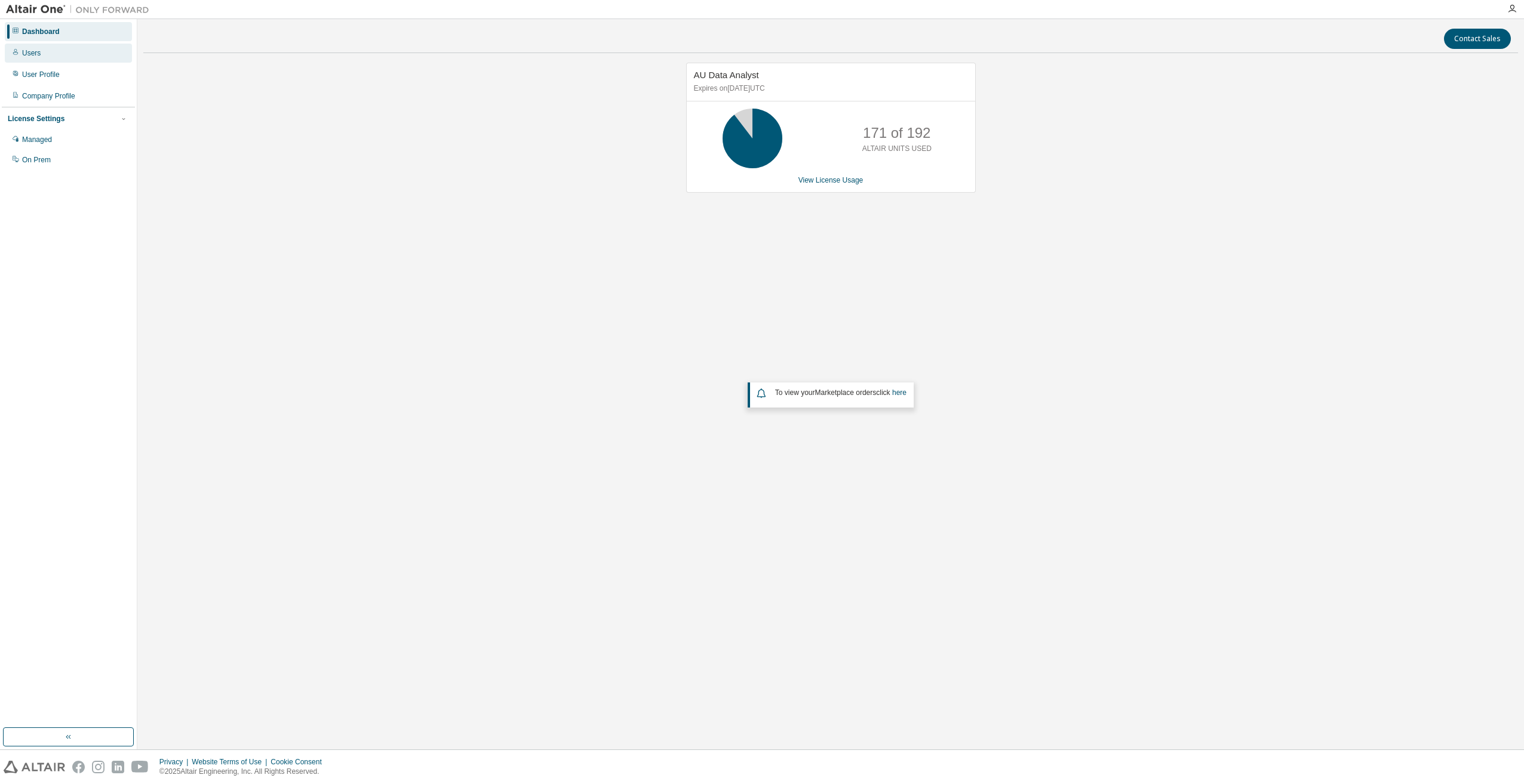
click at [38, 51] on div "Users" at bounding box center [31, 52] width 19 height 10
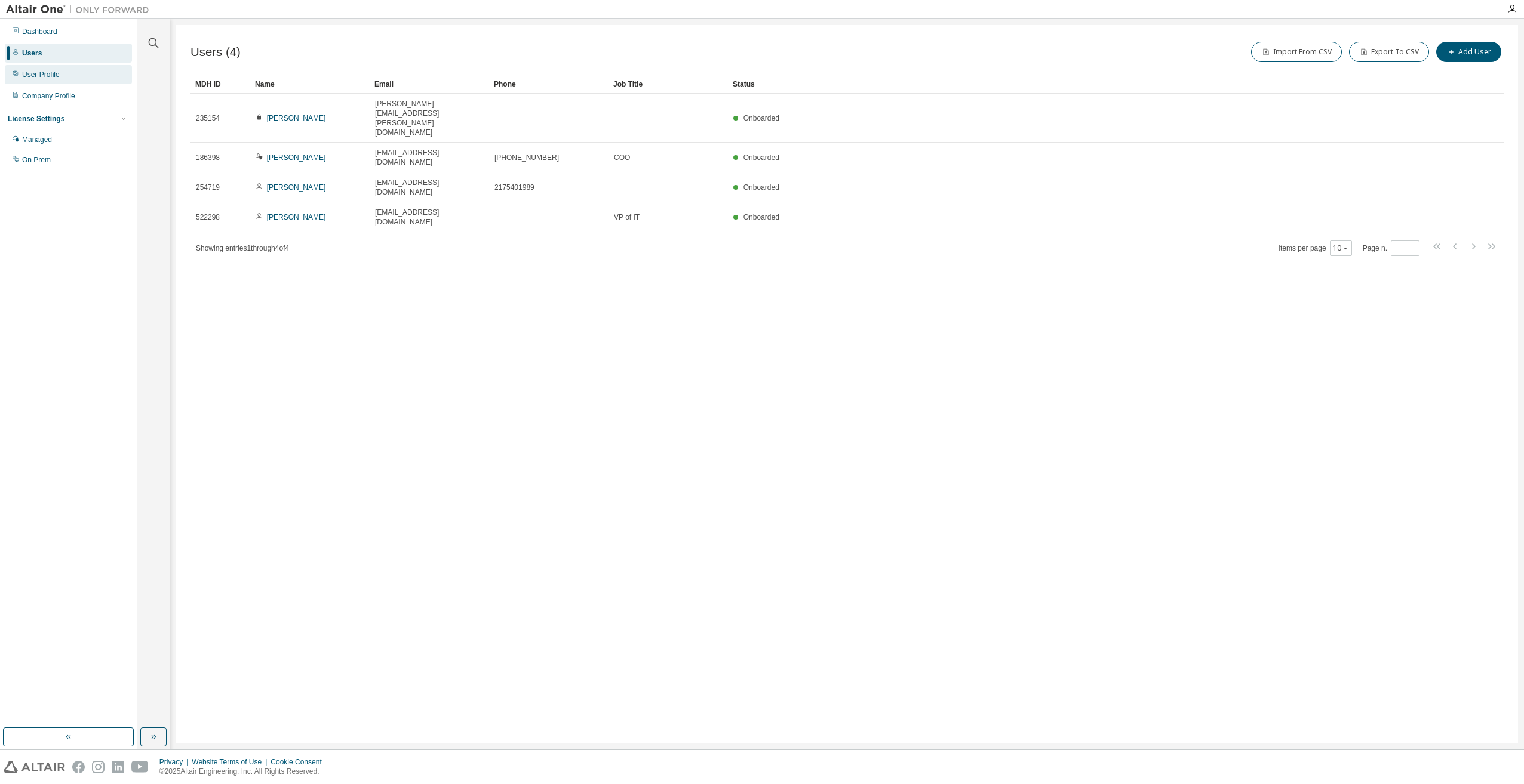
click at [39, 69] on div "User Profile" at bounding box center [68, 74] width 128 height 19
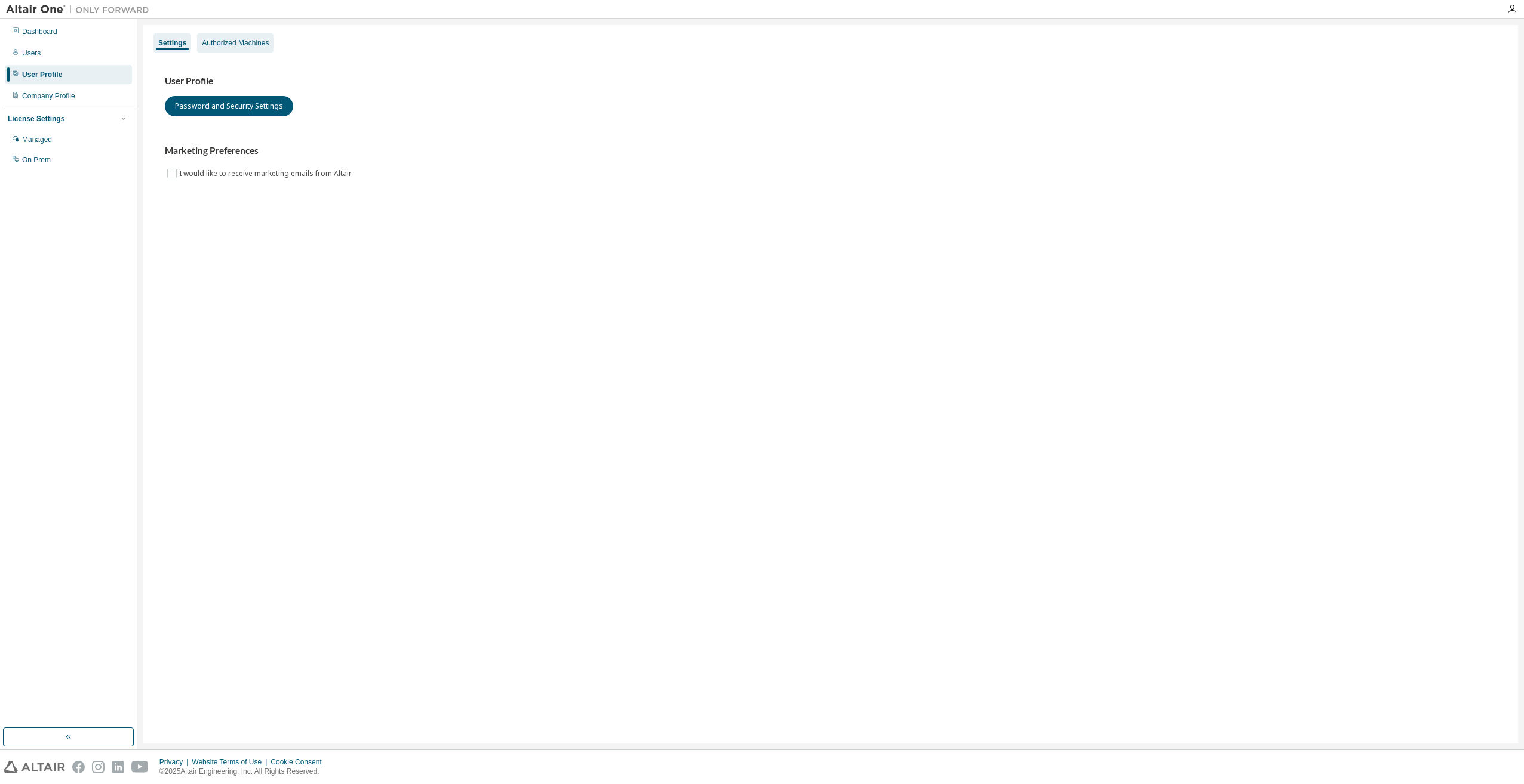
click at [209, 43] on div "Authorized Machines" at bounding box center [235, 43] width 67 height 10
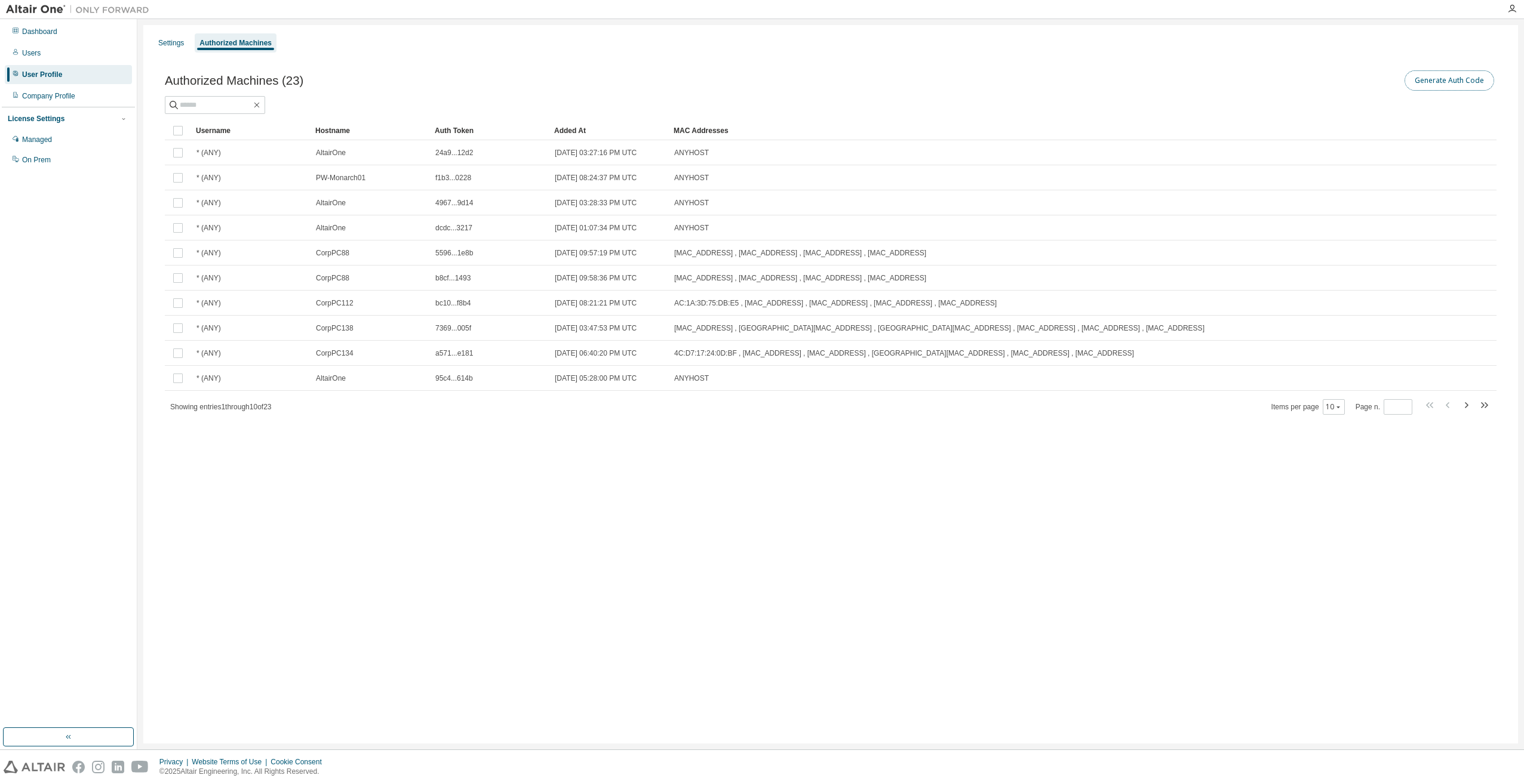
click at [1473, 83] on button "Generate Auth Code" at bounding box center [1449, 80] width 89 height 20
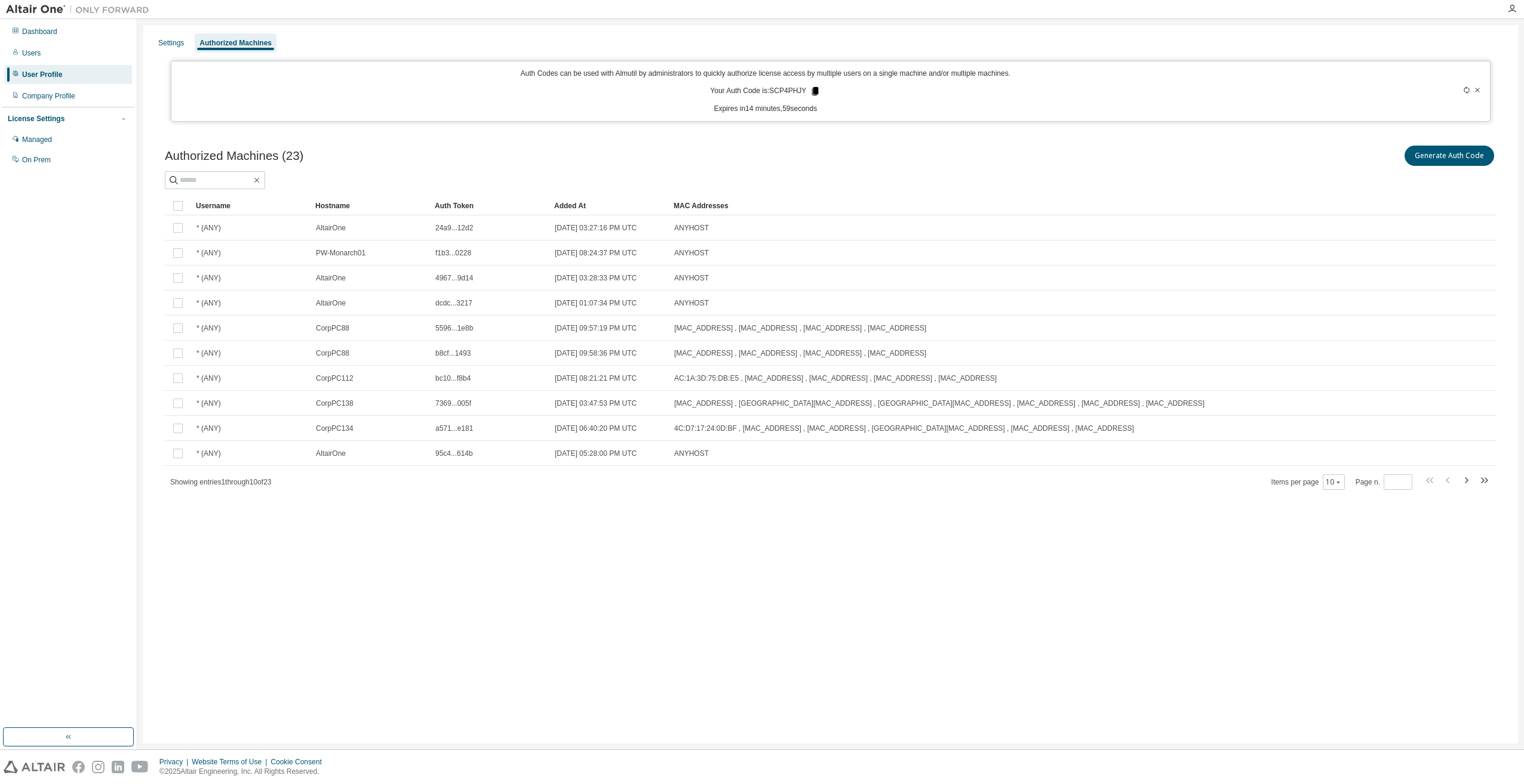
click at [813, 91] on icon at bounding box center [815, 91] width 7 height 8
